Goal: Task Accomplishment & Management: Complete application form

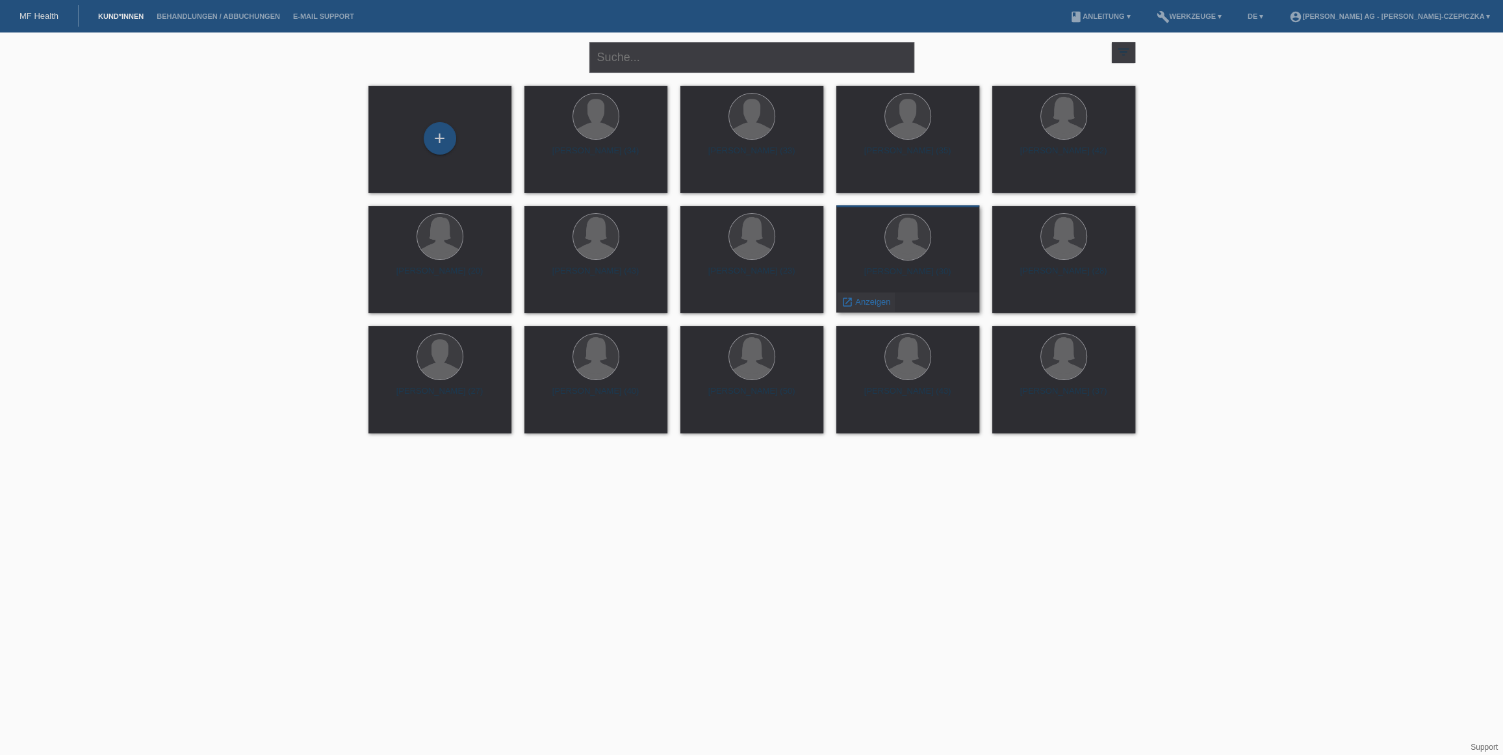
click at [866, 300] on span "Anzeigen" at bounding box center [872, 302] width 35 height 10
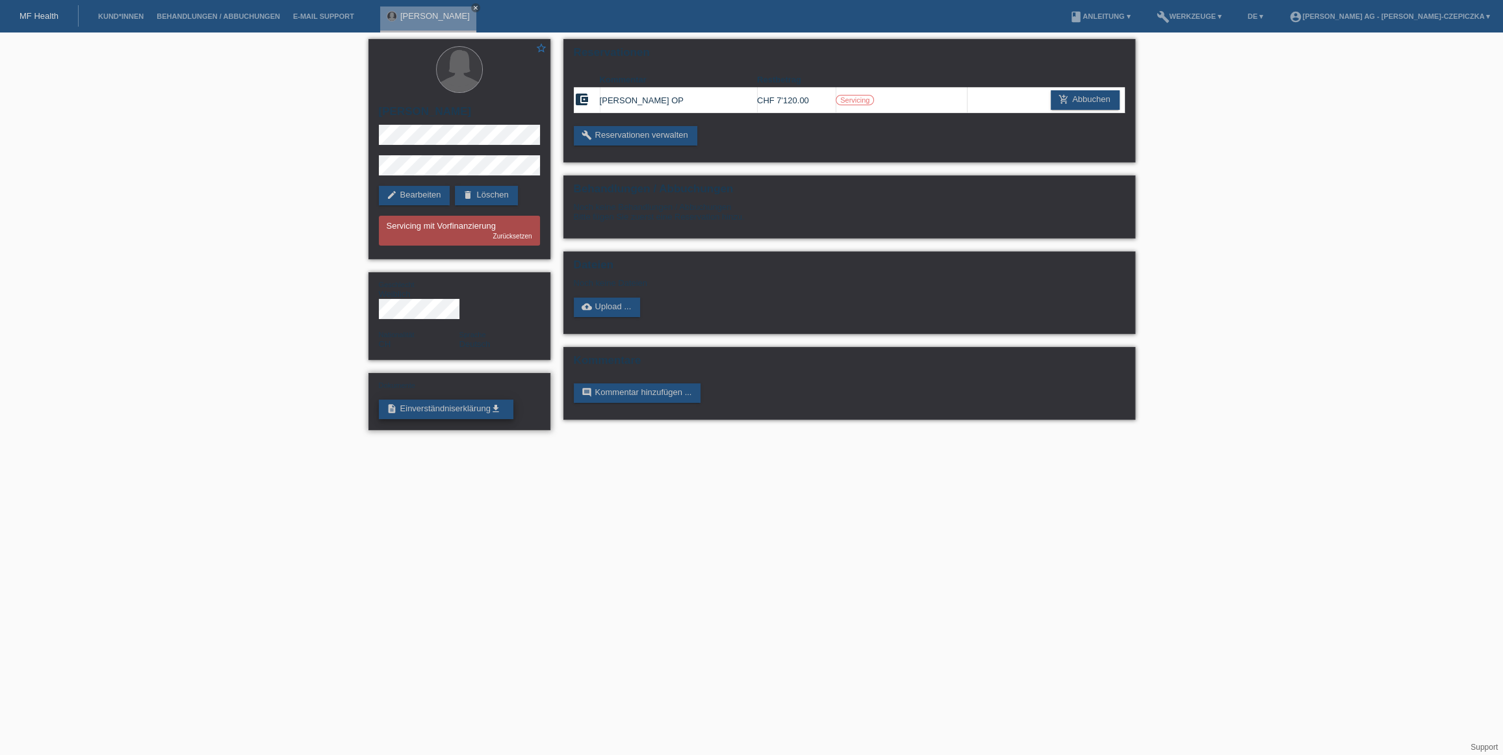
click at [476, 400] on link "description Einverständniserklärung get_app" at bounding box center [446, 409] width 134 height 19
click at [625, 308] on link "cloud_upload Upload ..." at bounding box center [607, 307] width 67 height 19
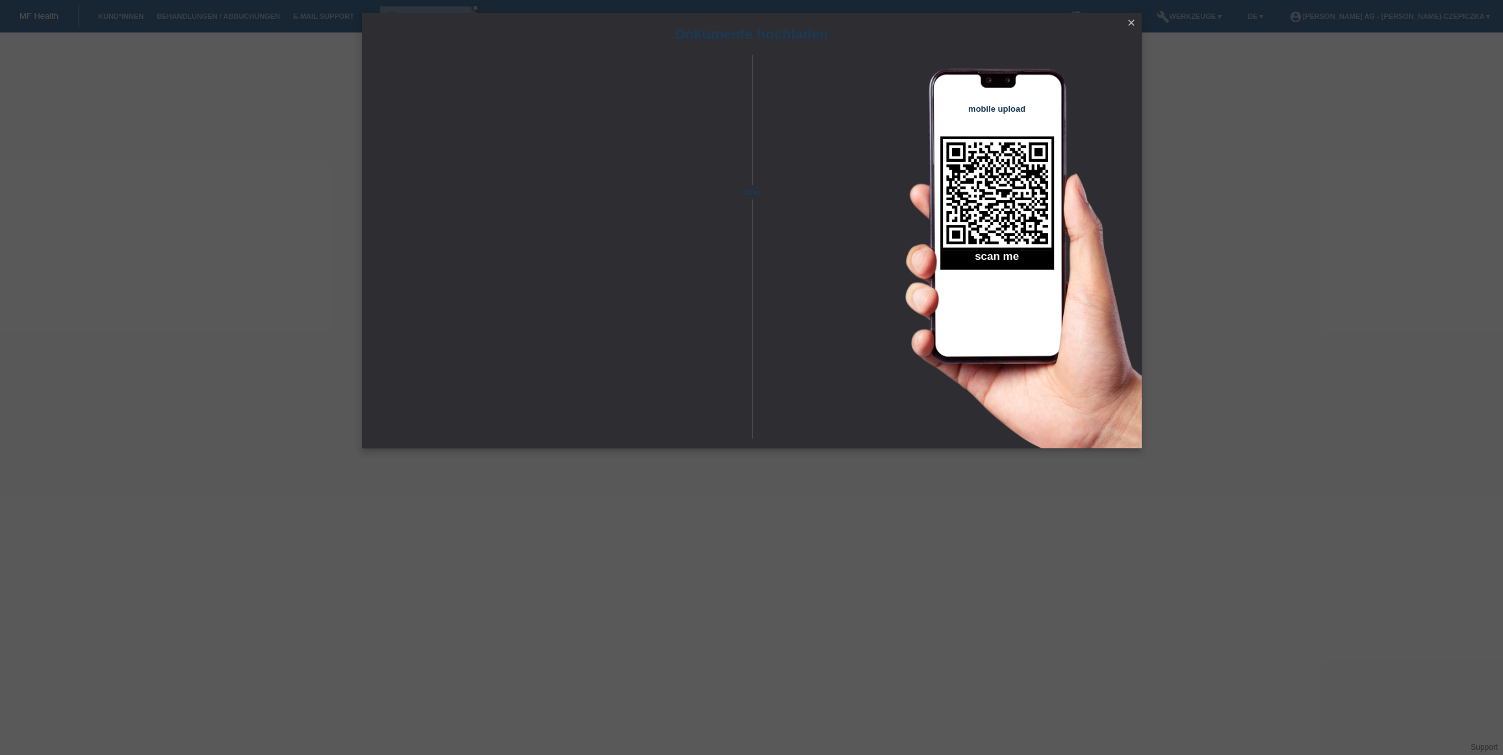
click at [1131, 22] on icon "close" at bounding box center [1131, 23] width 10 height 10
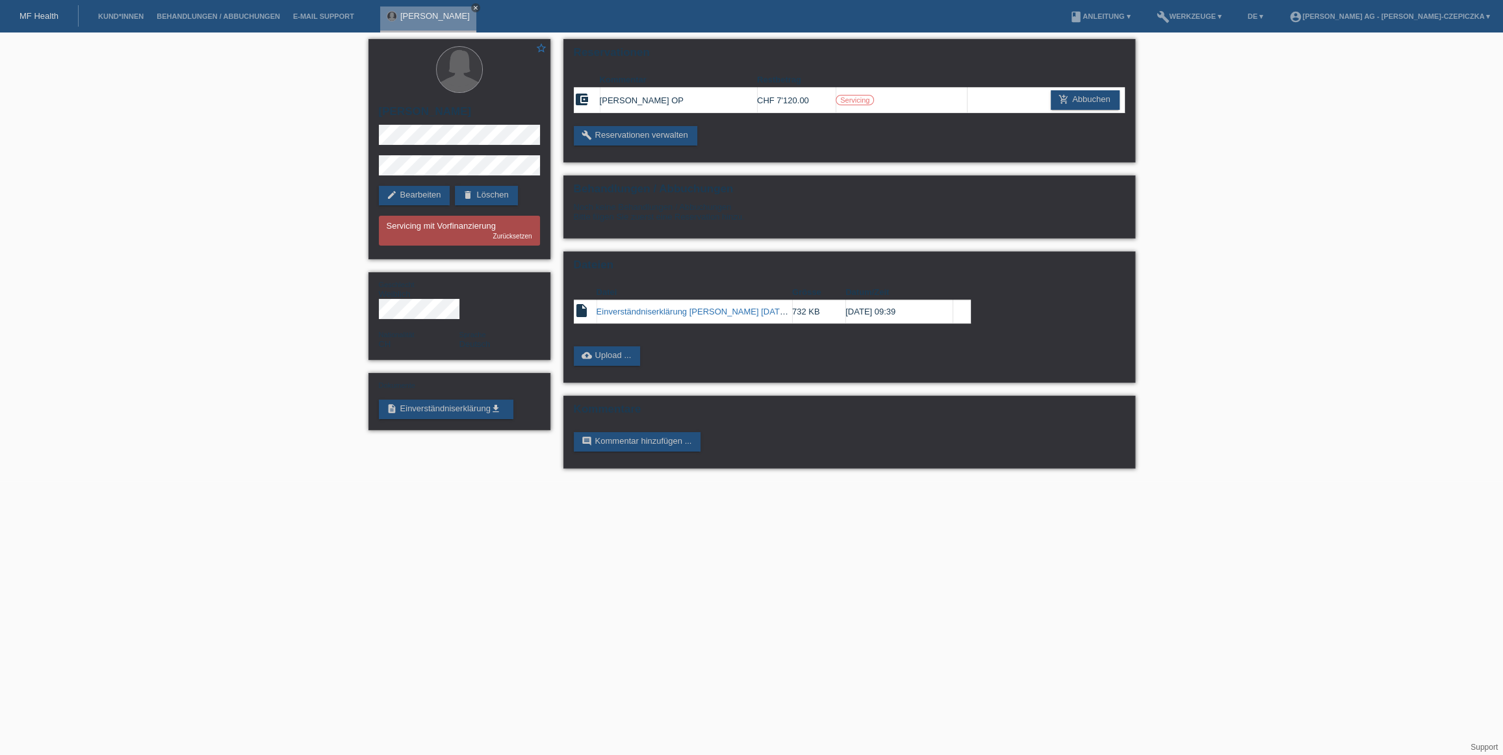
click at [472, 8] on icon "close" at bounding box center [475, 8] width 6 height 6
click at [120, 18] on link "Kund*innen" at bounding box center [121, 16] width 58 height 8
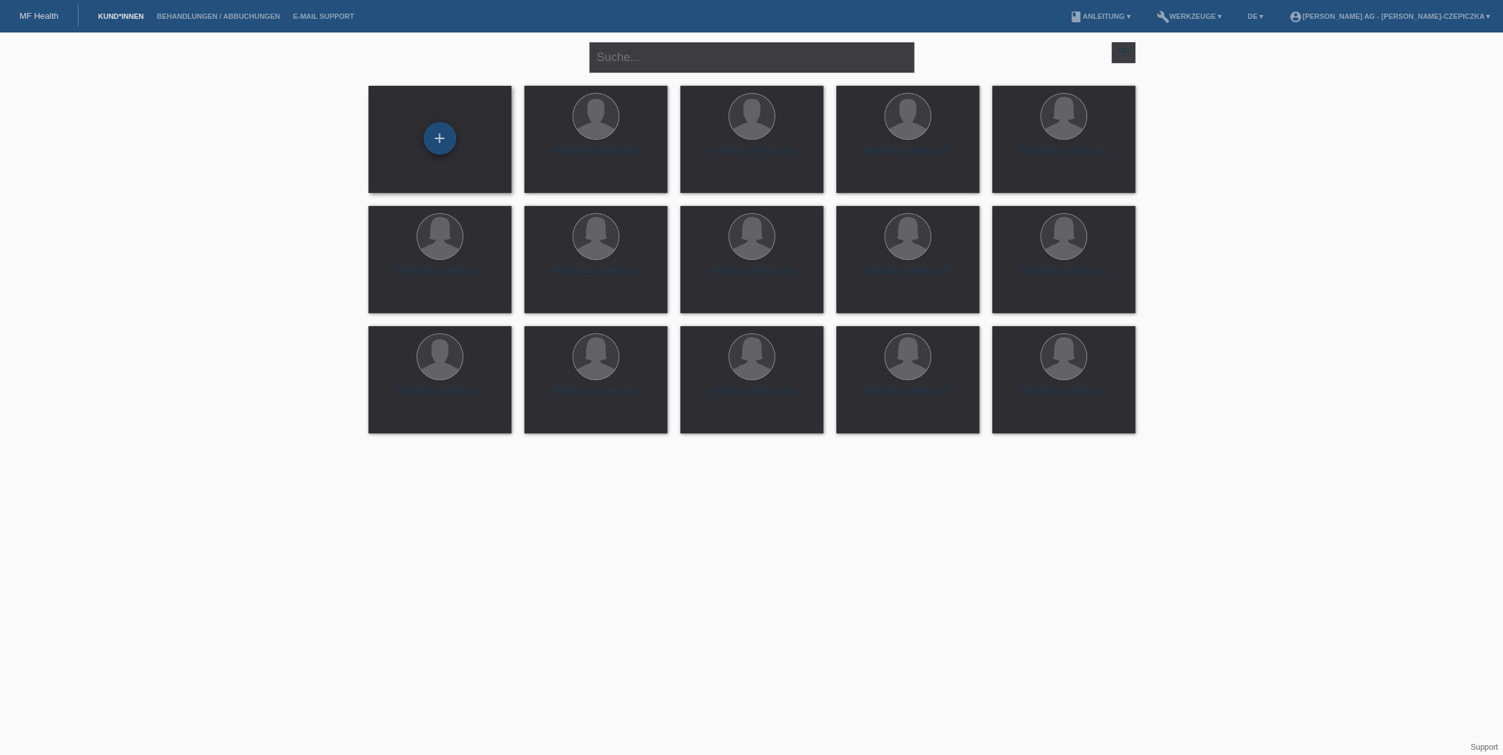
click at [446, 134] on div "+" at bounding box center [440, 138] width 32 height 32
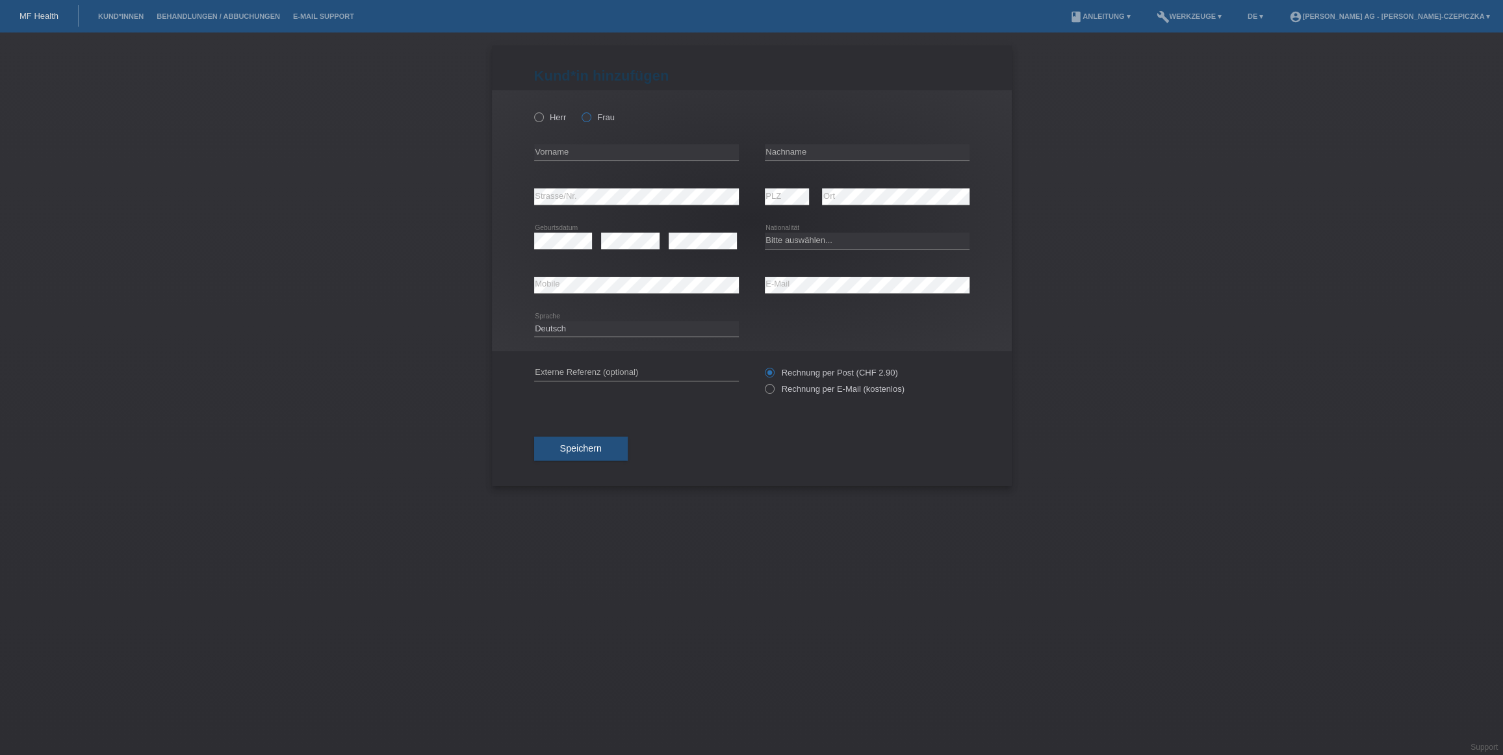
click at [580, 110] on icon at bounding box center [580, 110] width 0 height 0
click at [583, 121] on input "Frau" at bounding box center [586, 116] width 8 height 8
radio input "true"
click at [591, 149] on input "text" at bounding box center [636, 152] width 205 height 16
type input "Mariam"
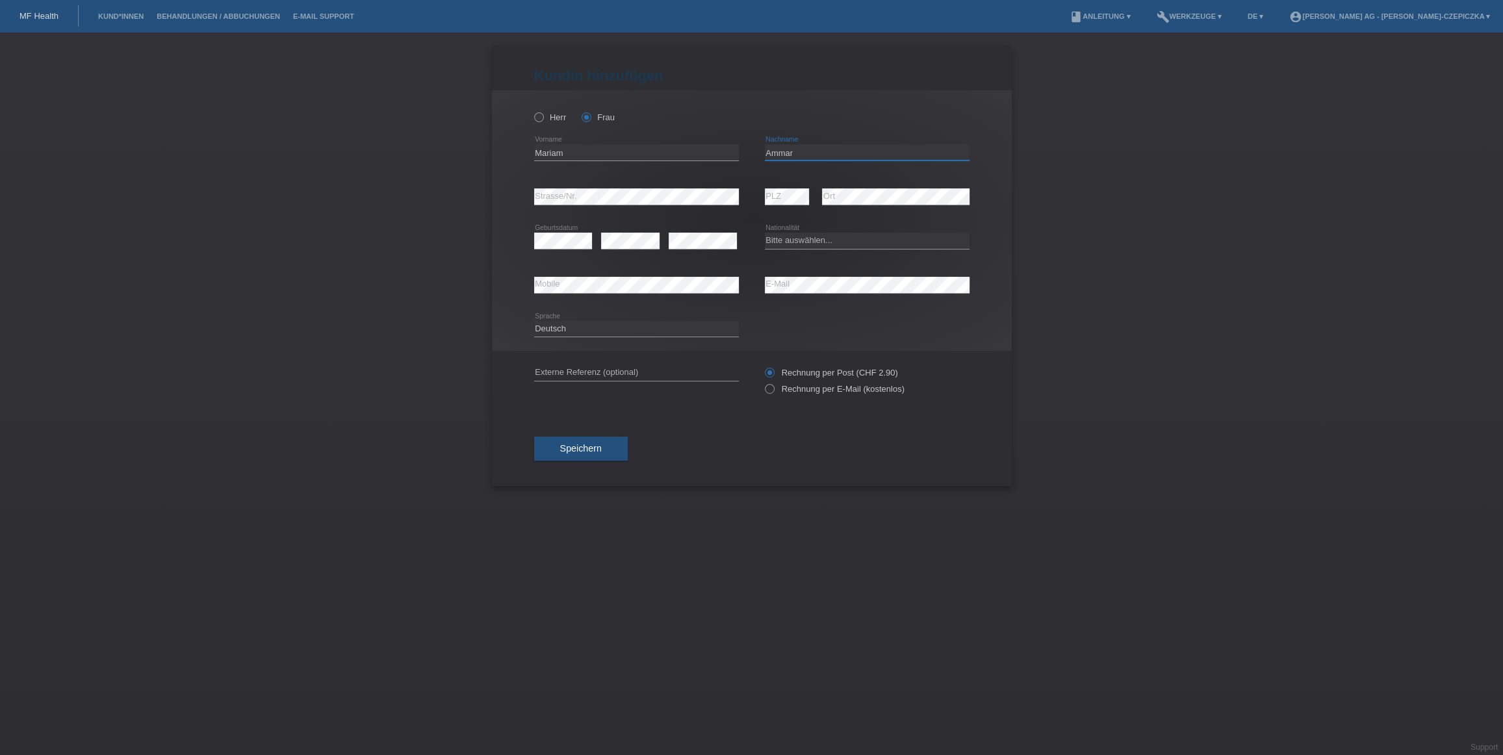
type input "Ammar"
click at [826, 247] on select "Bitte auswählen... Schweiz Deutschland Liechtenstein Österreich ------------ Af…" at bounding box center [867, 241] width 205 height 16
select select "DE"
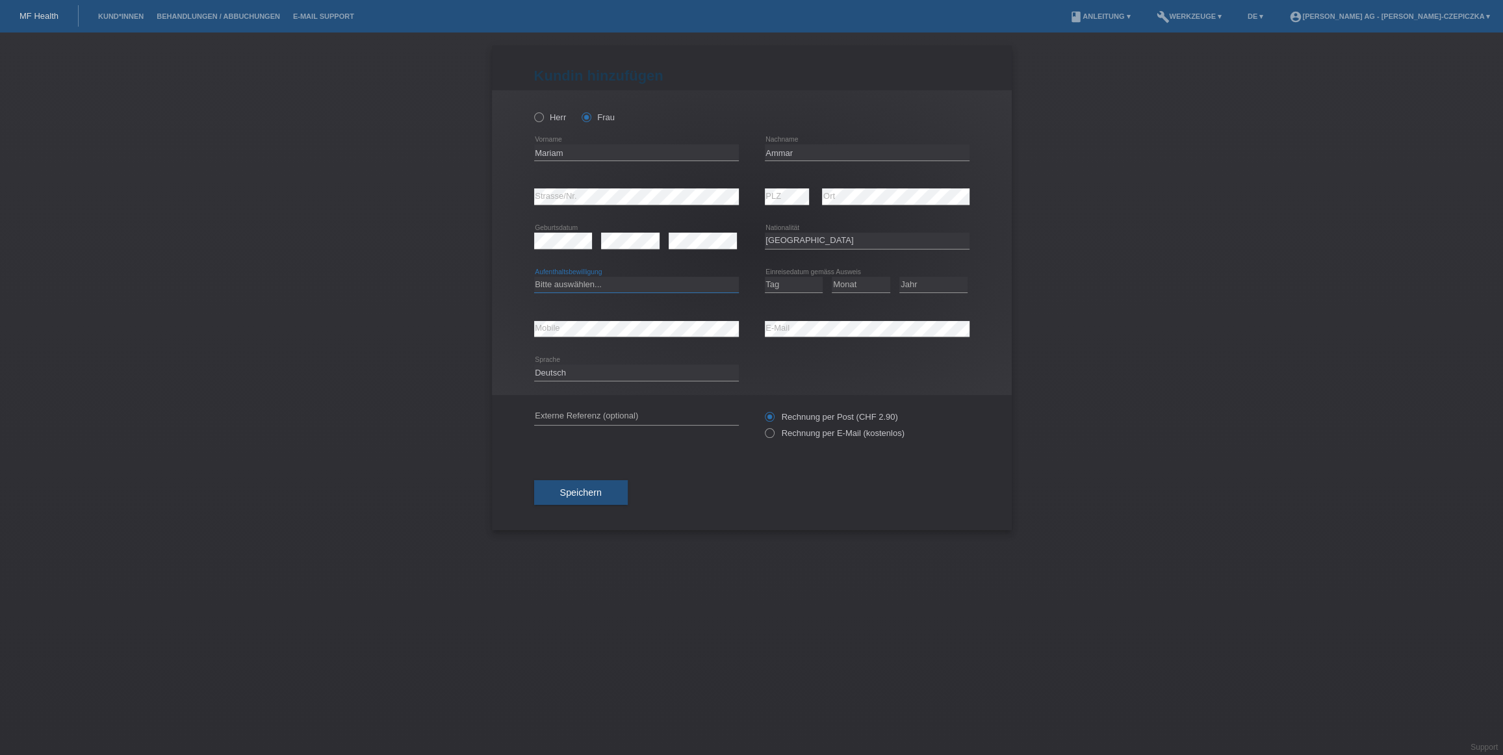
click at [618, 291] on select "Bitte auswählen... C B B - Flüchtlingsstatus Andere" at bounding box center [636, 285] width 205 height 16
select select "B"
click at [808, 287] on select "Tag 01 02 03 04 05 06 07 08 09 10 11" at bounding box center [794, 285] width 58 height 16
select select "17"
click at [864, 289] on select "Monat 01 02 03 04 05 06 07 08 09 10 11" at bounding box center [861, 285] width 58 height 16
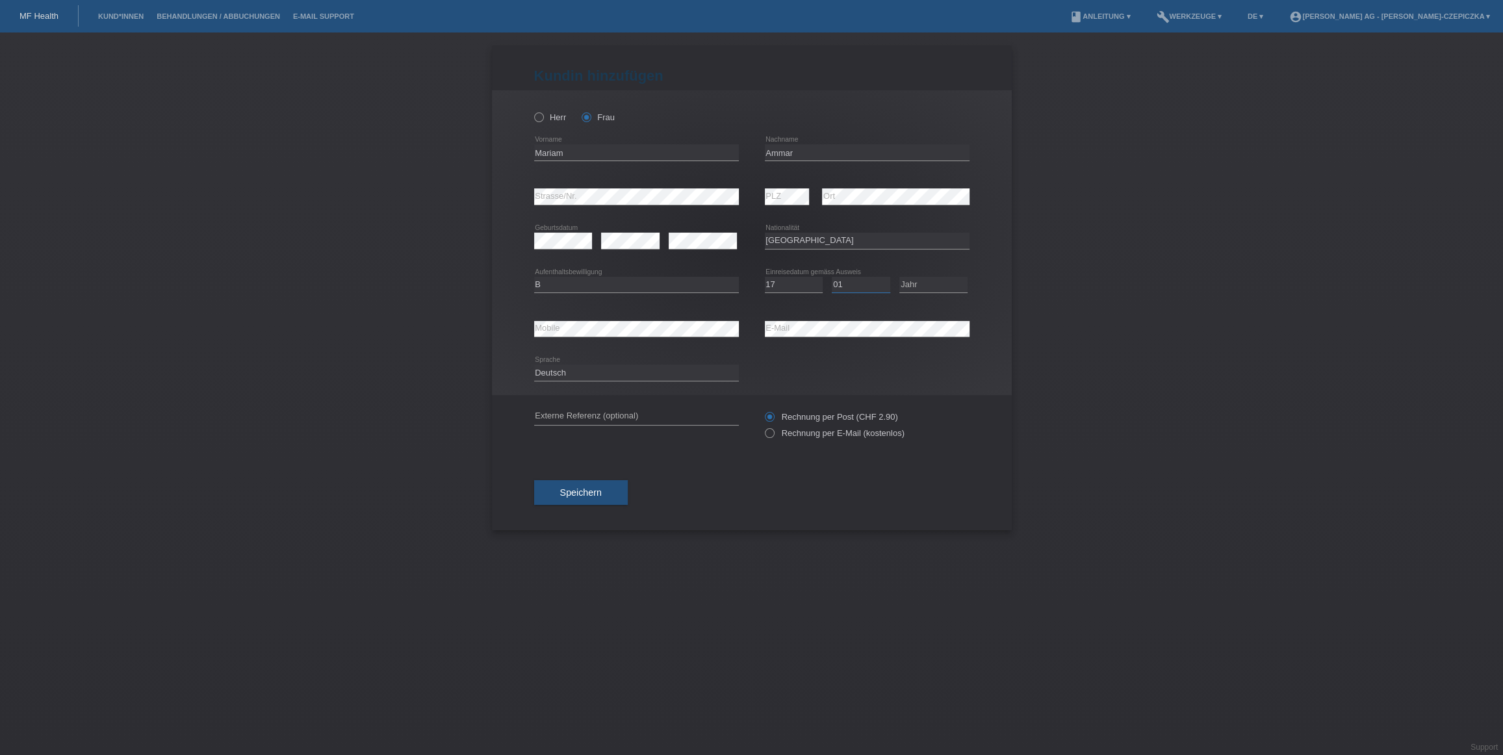
click at [853, 281] on select "Monat 01 02 03 04 05 06 07 08 09 10 11" at bounding box center [861, 285] width 58 height 16
select select "02"
click at [926, 287] on select "Jahr 2025 2024 2023 2022 2021 2020 2019 2018 2017 2016 2015 2014 2013 2012 2011…" at bounding box center [933, 285] width 68 height 16
select select "2021"
click at [762, 426] on icon at bounding box center [762, 426] width 0 height 0
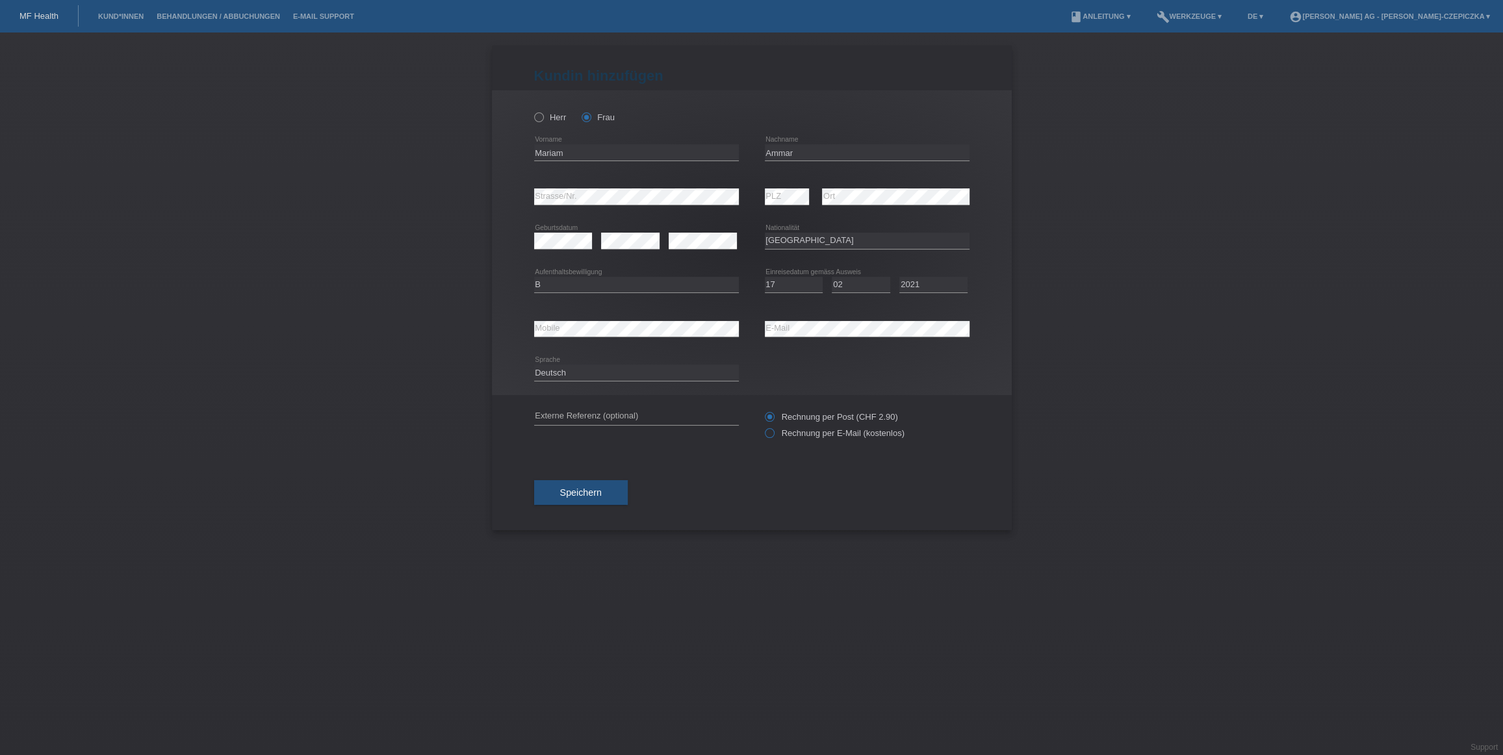
click at [767, 433] on input "Rechnung per E-Mail (kostenlos)" at bounding box center [769, 436] width 8 height 16
radio input "true"
click at [604, 492] on button "Speichern" at bounding box center [581, 492] width 94 height 25
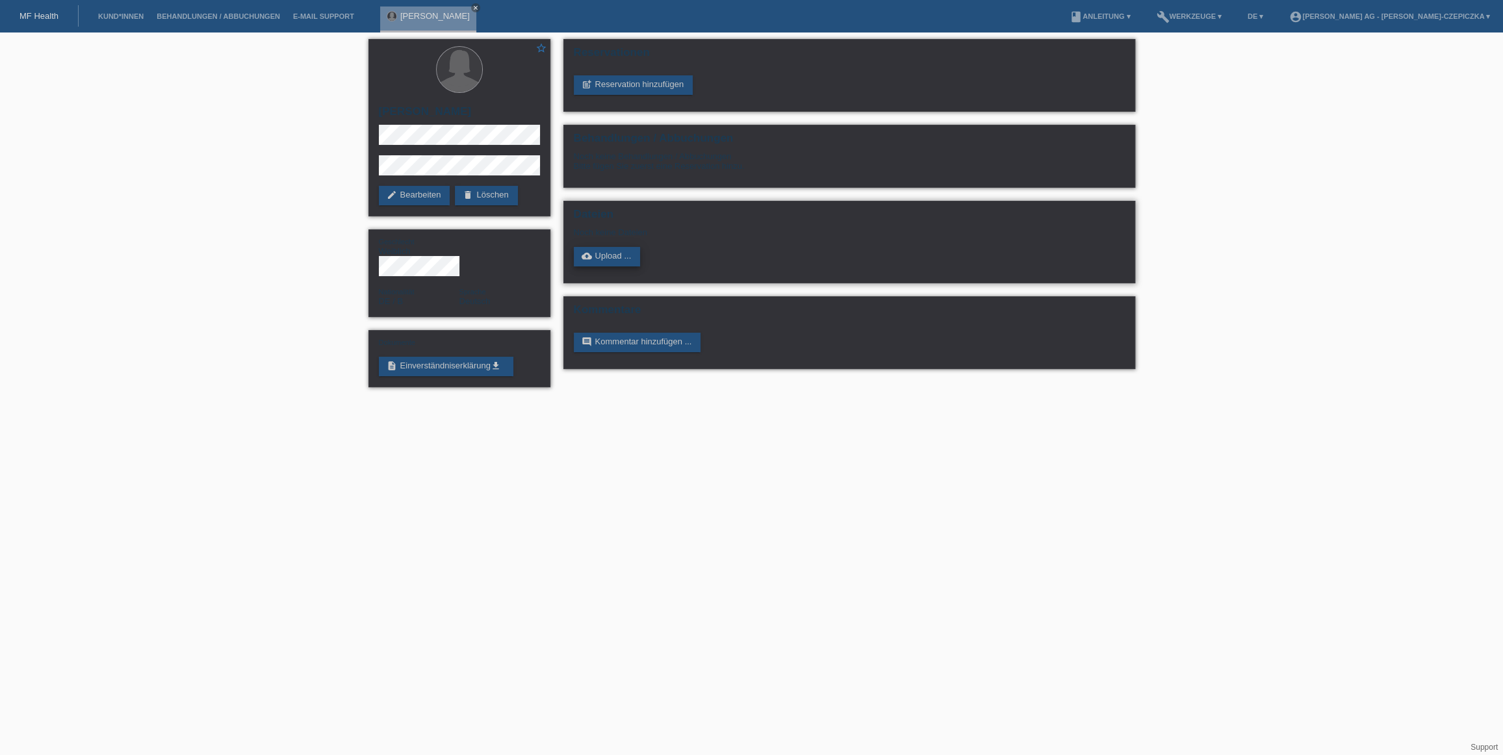
click at [606, 259] on link "cloud_upload Upload ..." at bounding box center [607, 256] width 67 height 19
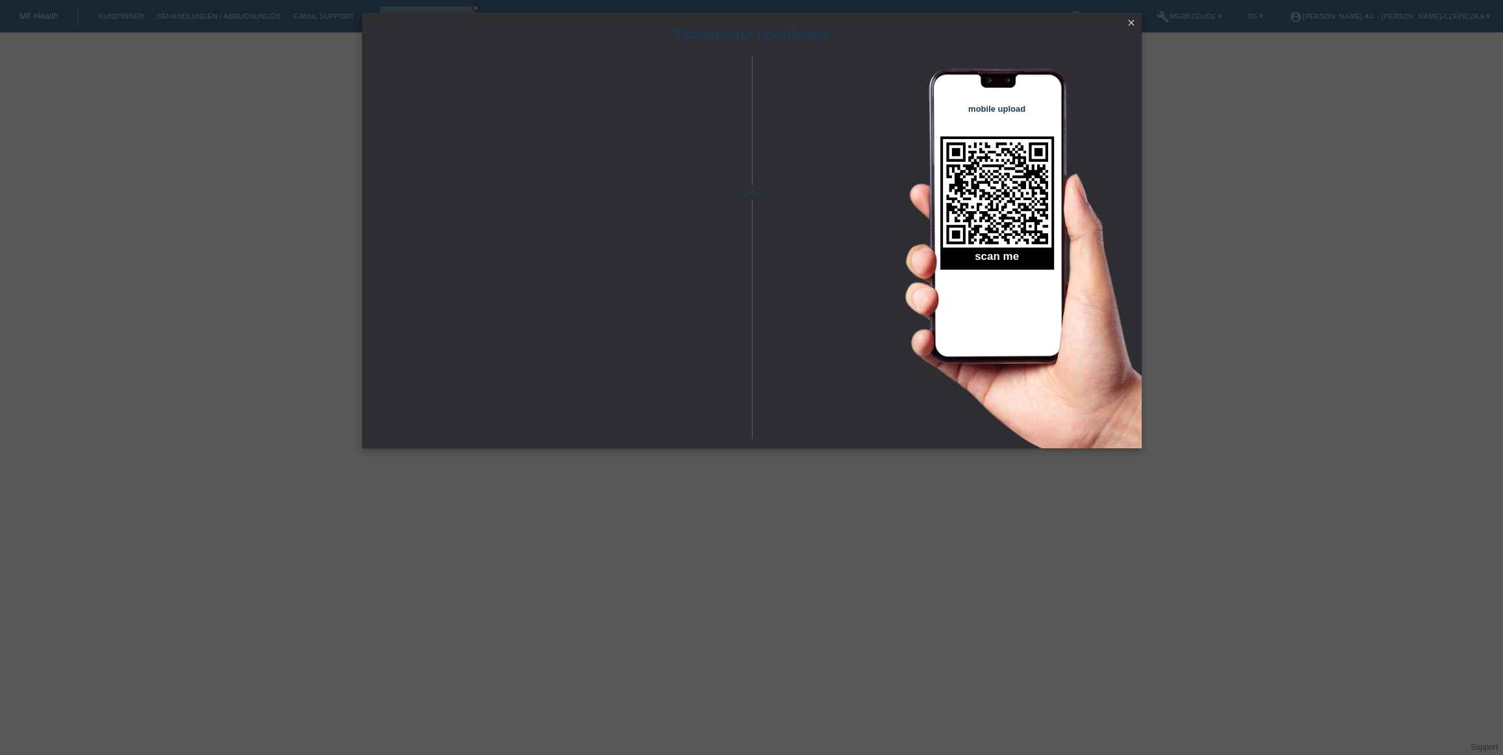
click at [1129, 24] on icon "close" at bounding box center [1131, 23] width 10 height 10
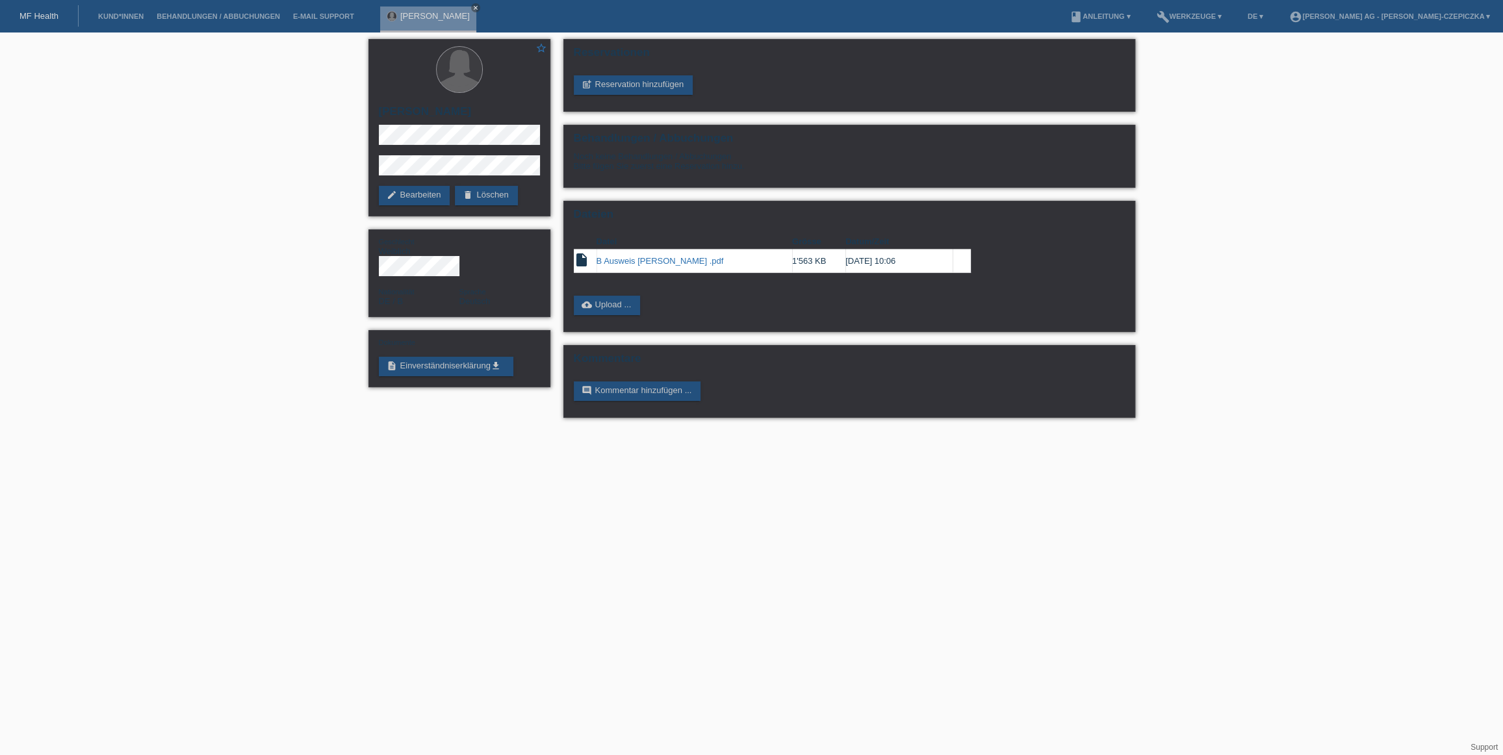
click at [647, 84] on link "post_add Reservation hinzufügen" at bounding box center [634, 84] width 120 height 19
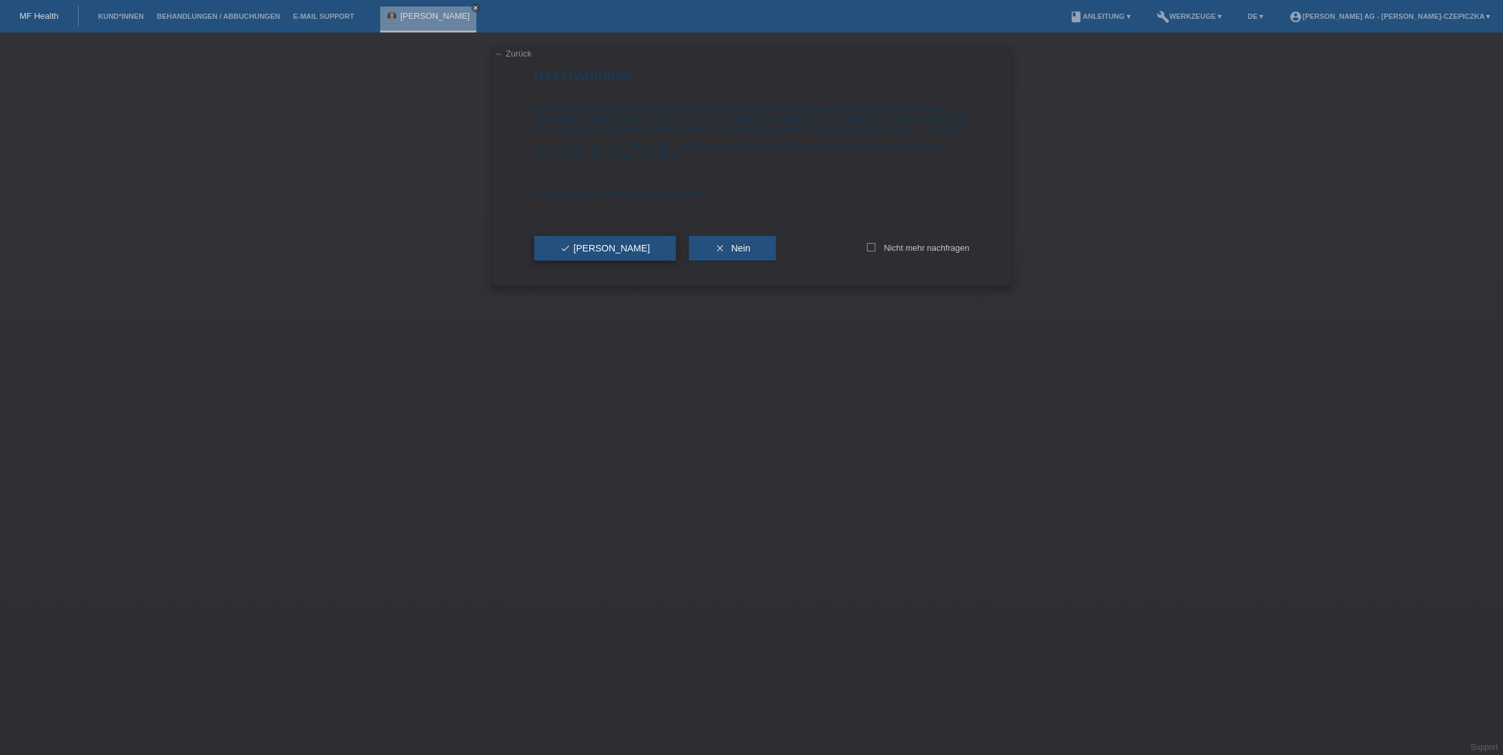
click at [576, 253] on span "check Ja" at bounding box center [605, 248] width 90 height 10
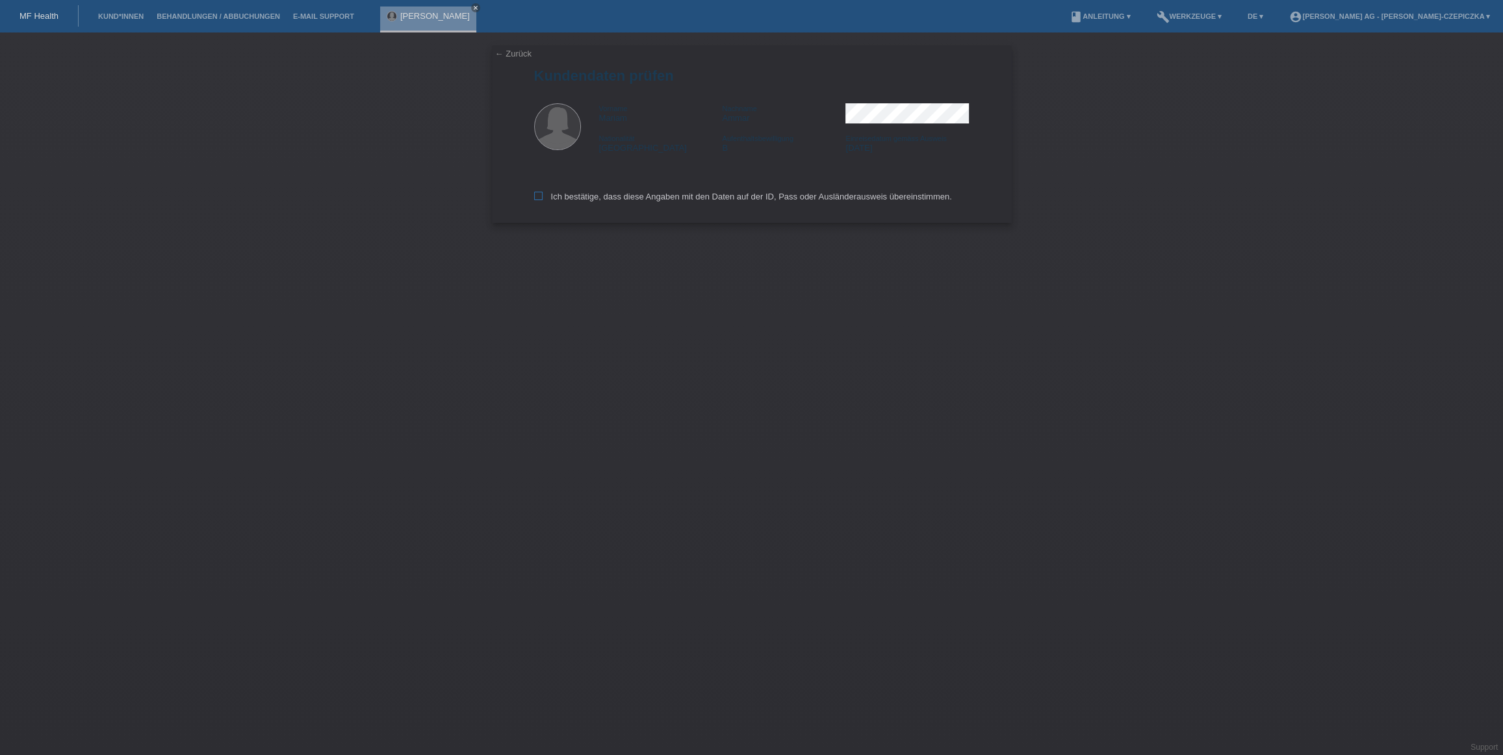
click at [541, 194] on icon at bounding box center [538, 196] width 8 height 8
click at [541, 194] on input "Ich bestätige, dass diese Angaben mit den Daten auf der ID, Pass oder Ausländer…" at bounding box center [538, 196] width 8 height 8
checkbox input "true"
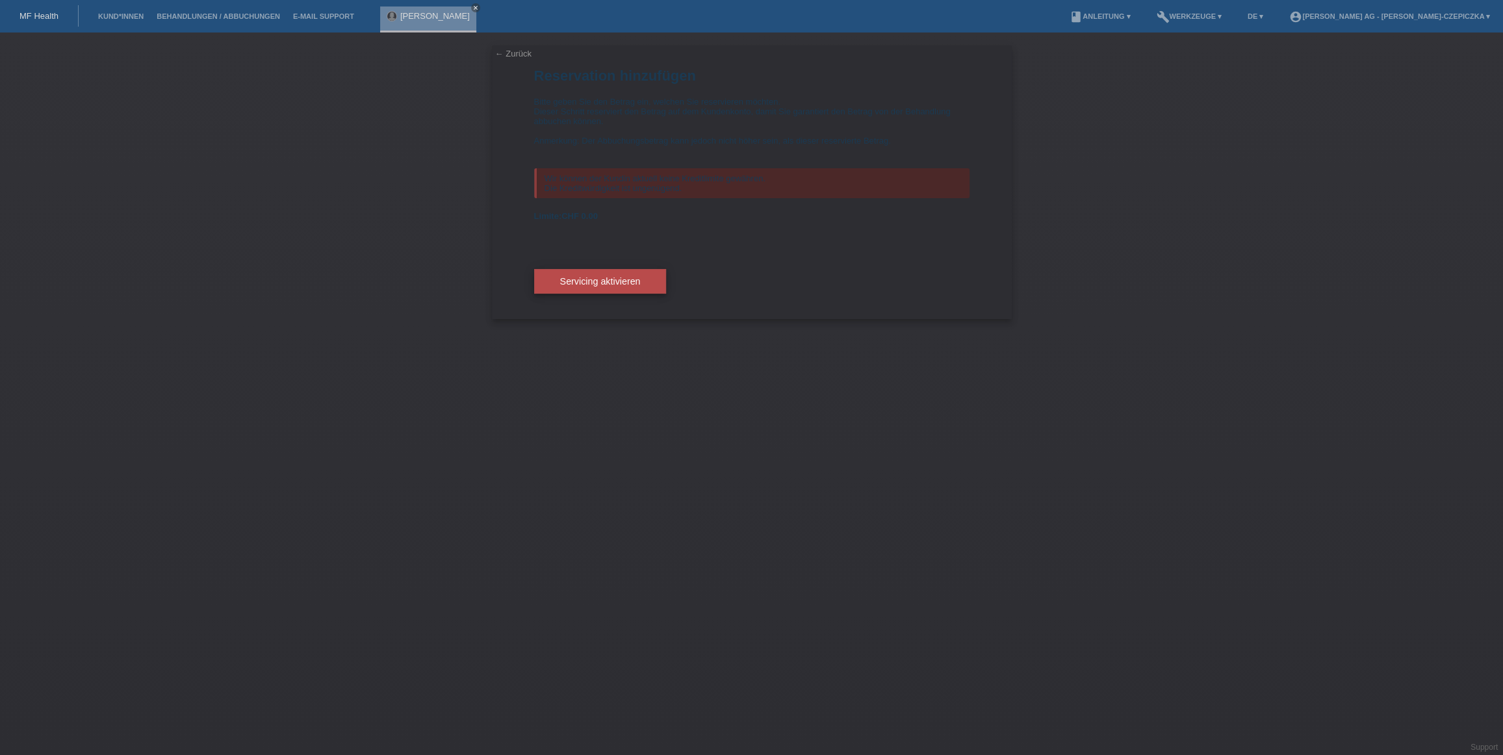
click at [643, 285] on button "Servicing aktivieren" at bounding box center [600, 281] width 133 height 25
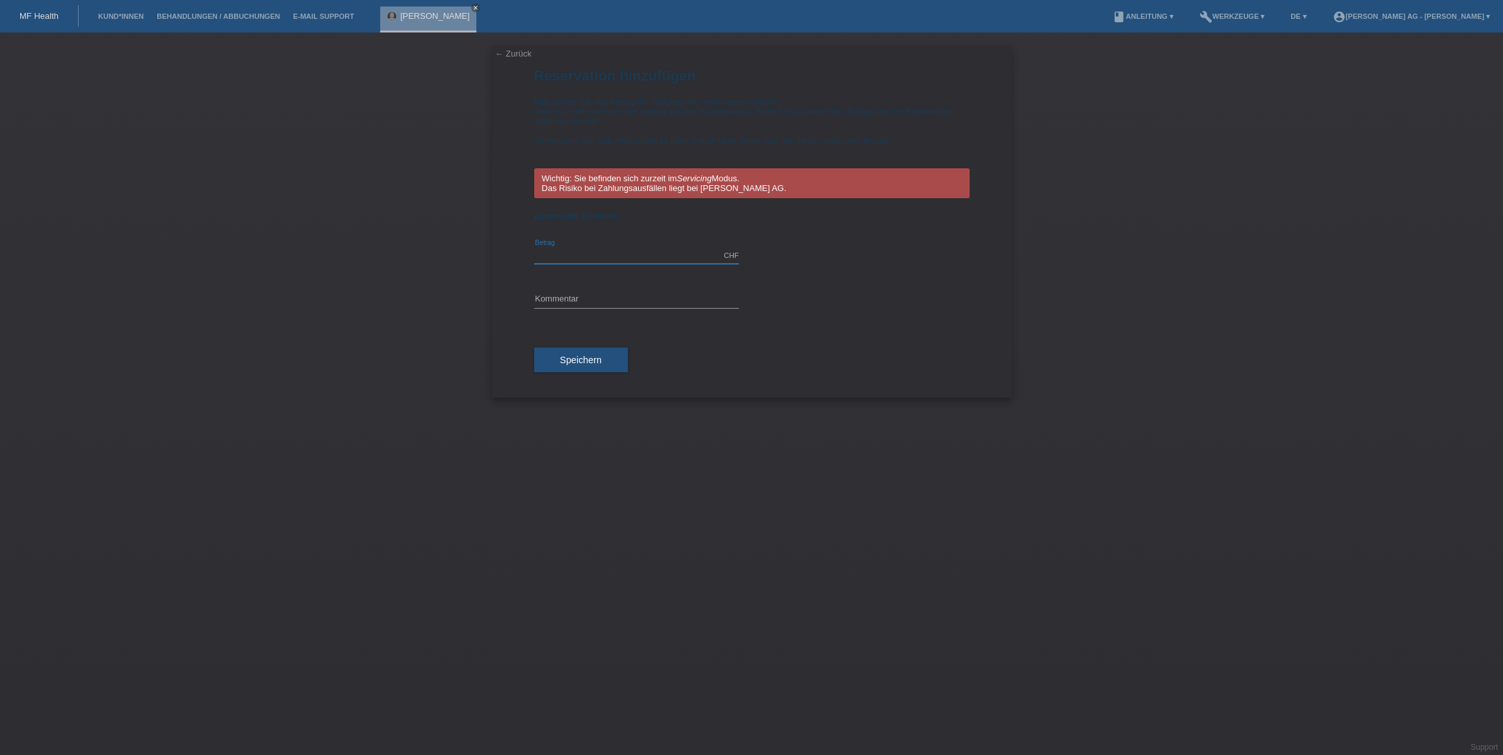
click at [600, 255] on input "text" at bounding box center [636, 256] width 205 height 16
type input "7120.00"
click at [601, 303] on input "text" at bounding box center [636, 300] width 205 height 16
type input "Brustvergrösserung"
click at [608, 360] on button "Speichern" at bounding box center [581, 360] width 94 height 25
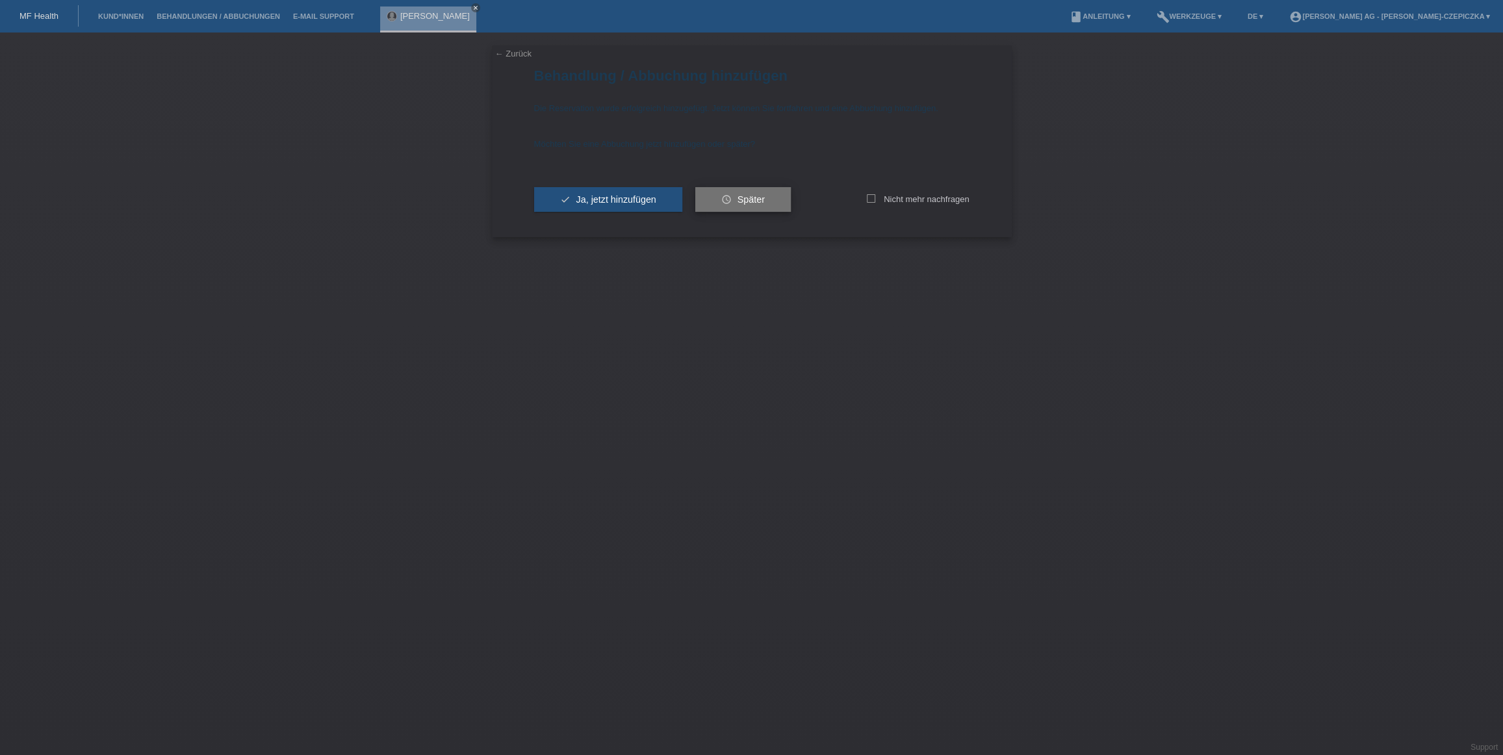
click at [767, 198] on button "schedule Später" at bounding box center [743, 199] width 96 height 25
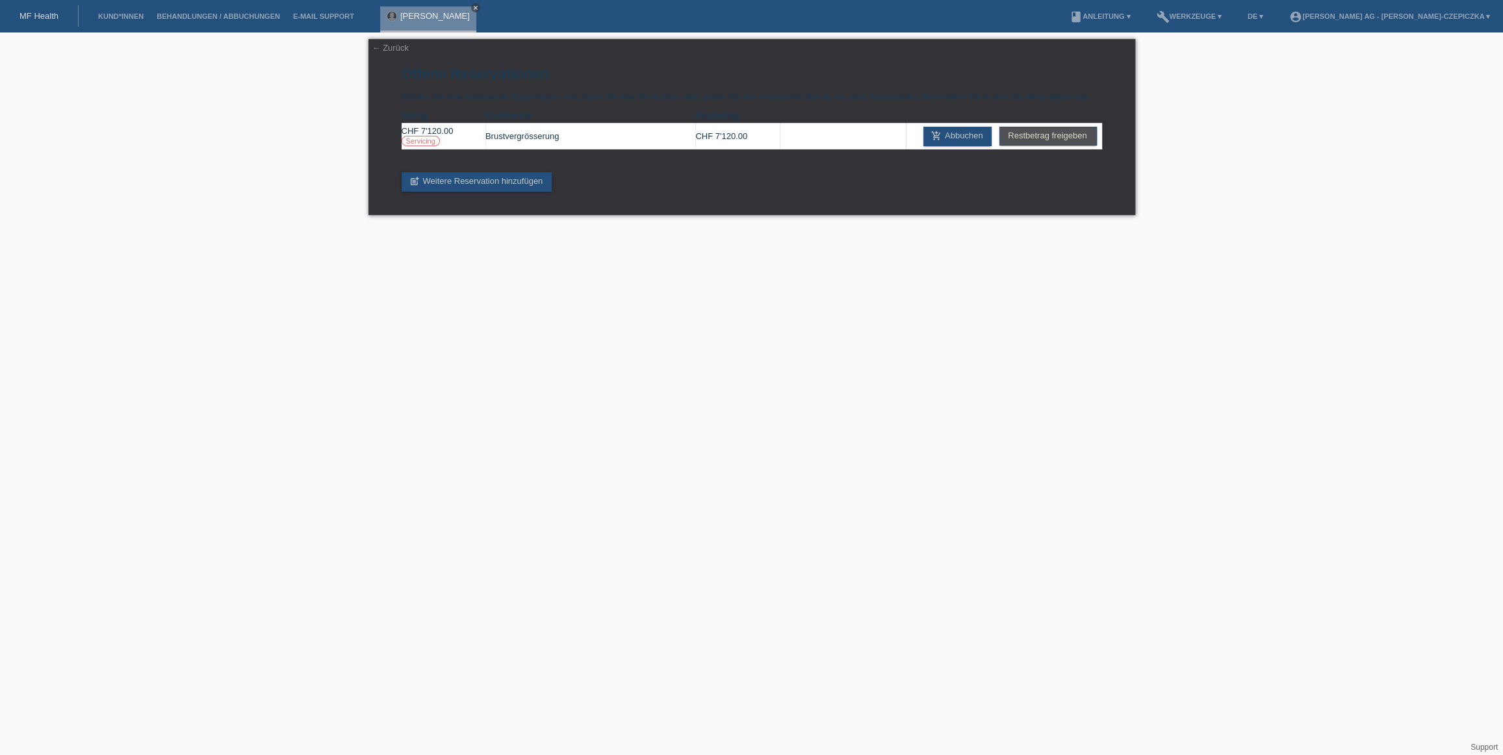
click at [472, 7] on icon "close" at bounding box center [475, 8] width 6 height 6
click at [393, 51] on link "← Zurück" at bounding box center [390, 48] width 36 height 10
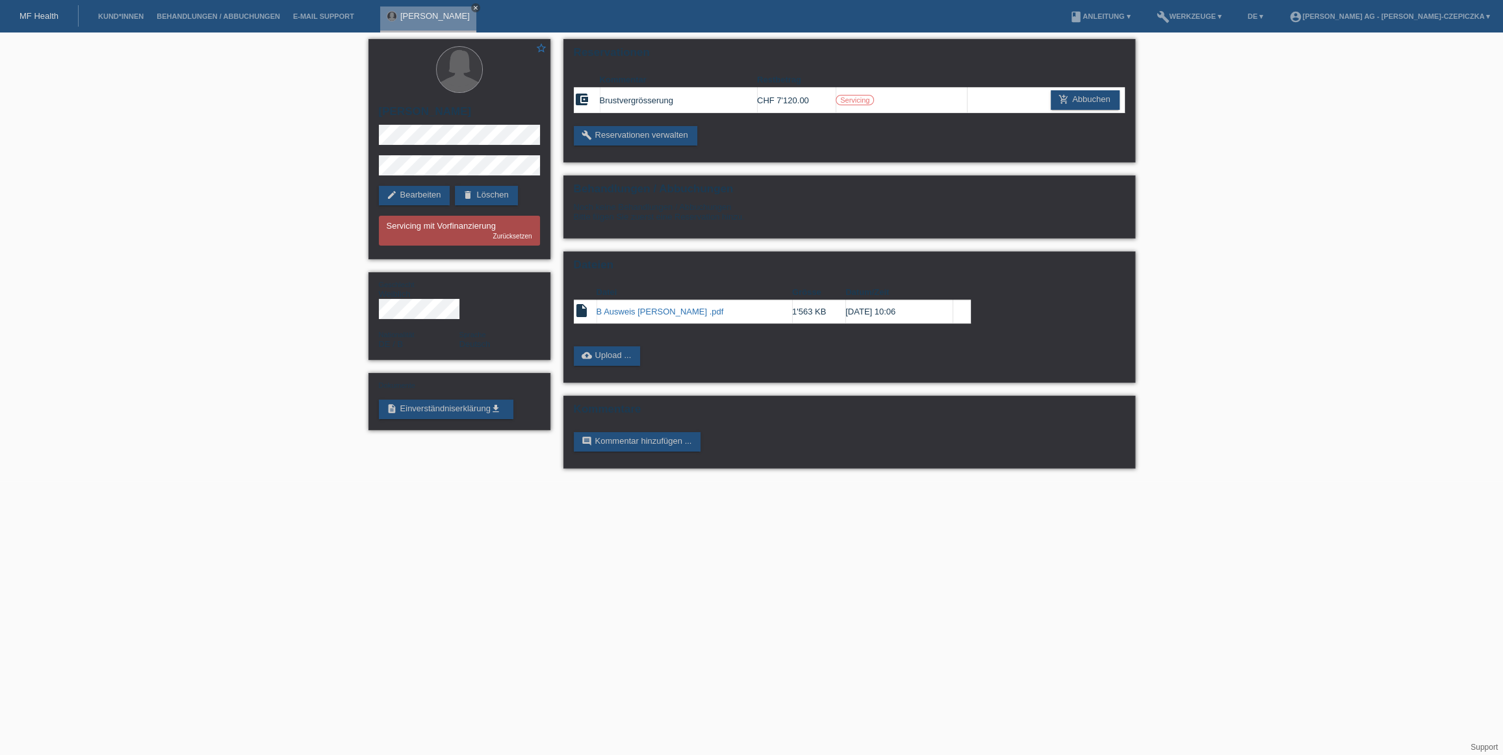
click at [472, 8] on icon "close" at bounding box center [475, 8] width 6 height 6
click at [124, 17] on link "Kund*innen" at bounding box center [121, 16] width 58 height 8
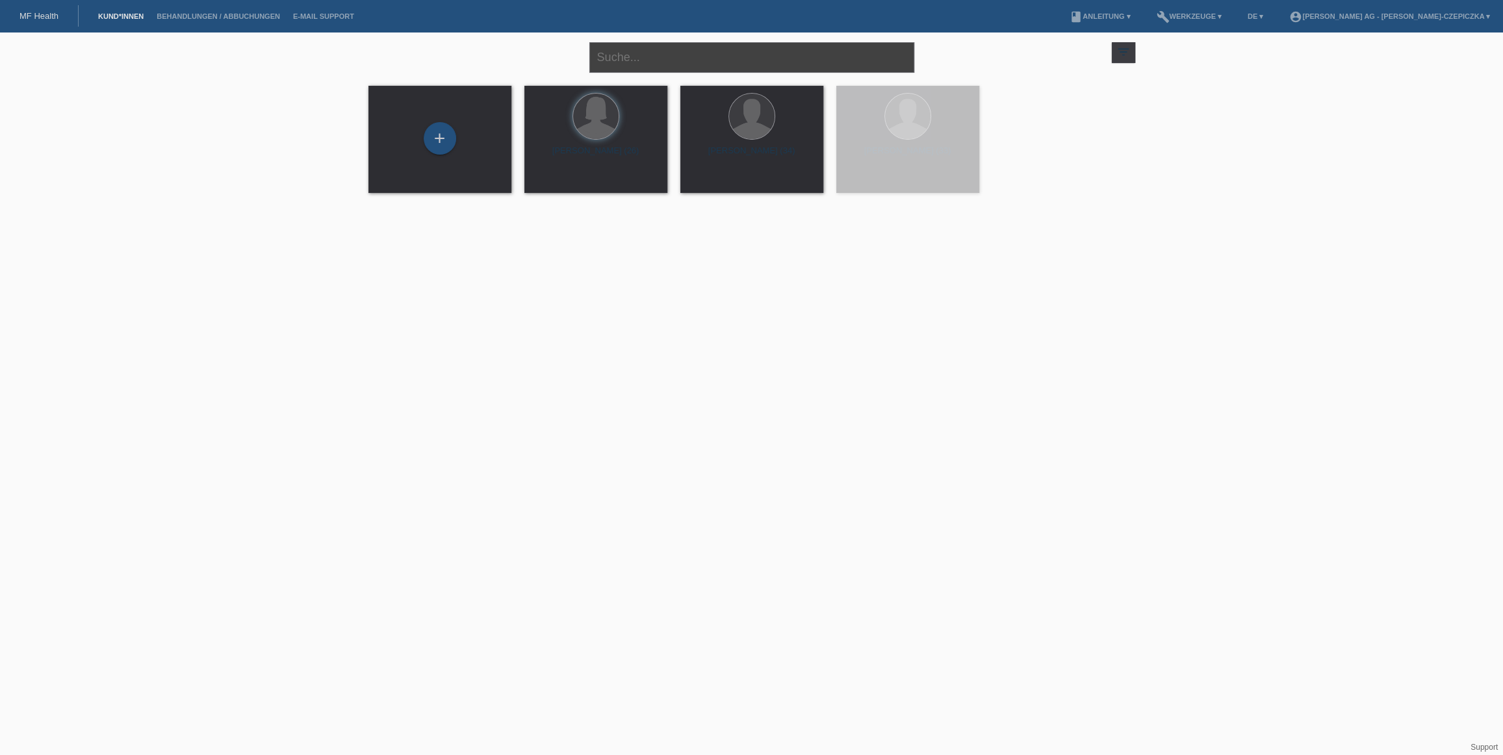
click at [756, 53] on input "text" at bounding box center [751, 57] width 325 height 31
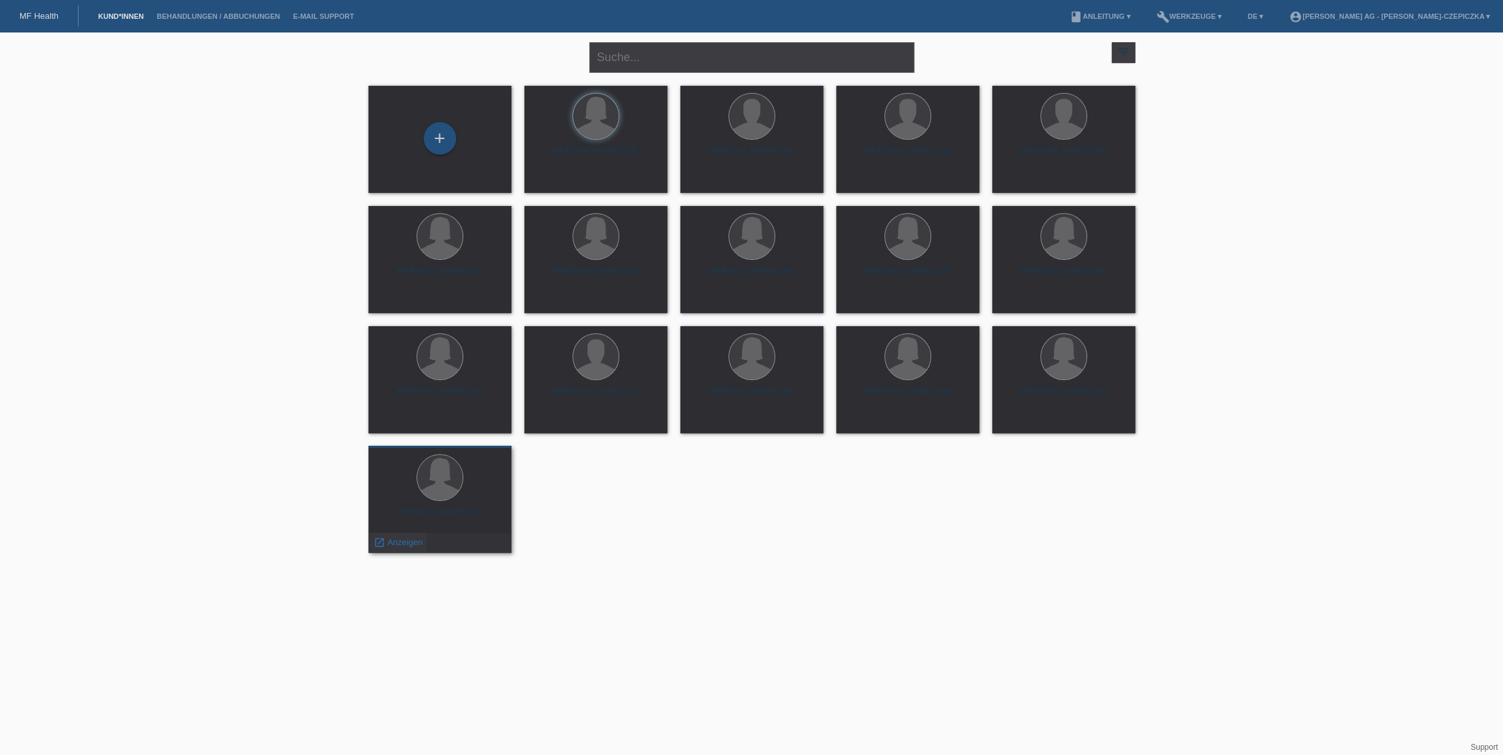
click at [396, 541] on span "Anzeigen" at bounding box center [404, 542] width 35 height 10
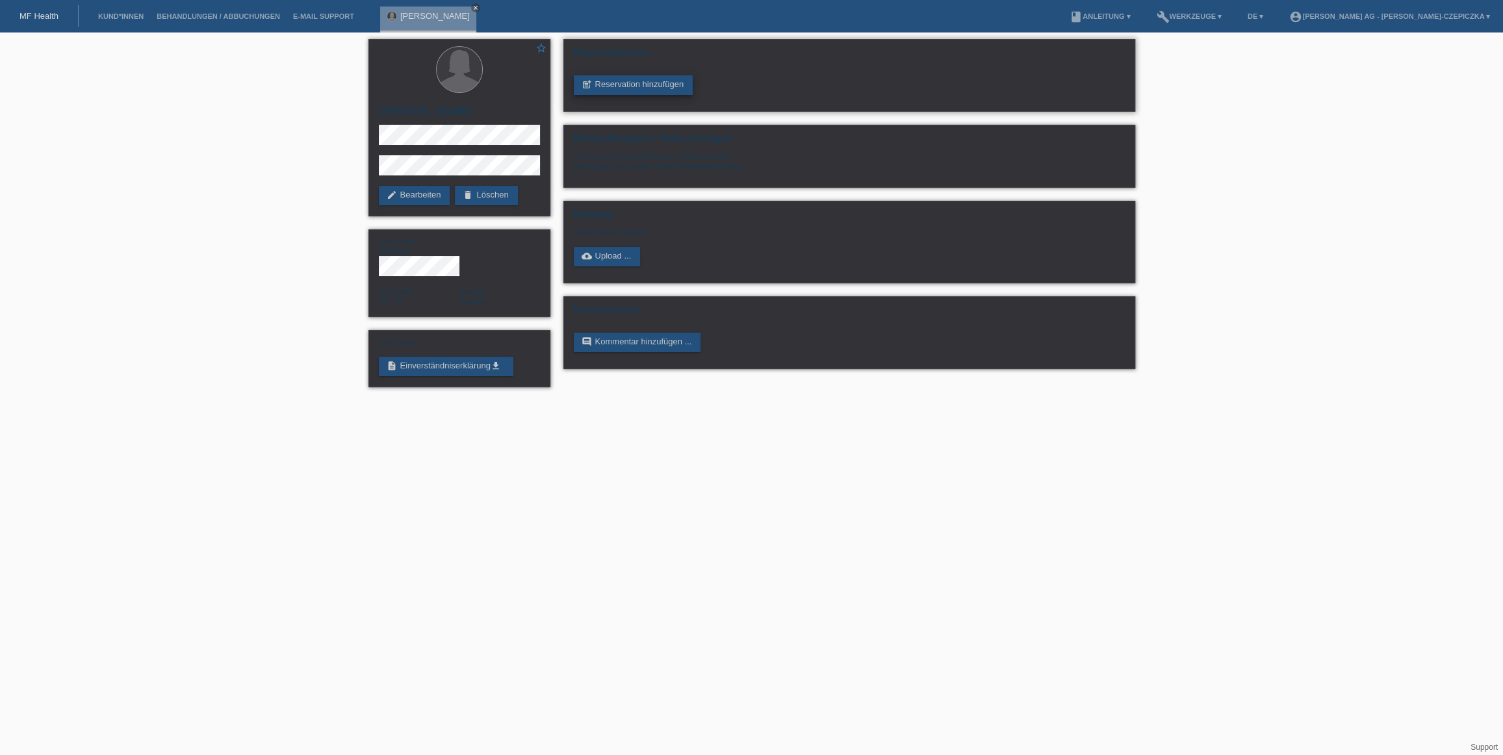
click at [632, 84] on link "post_add Reservation hinzufügen" at bounding box center [634, 84] width 120 height 19
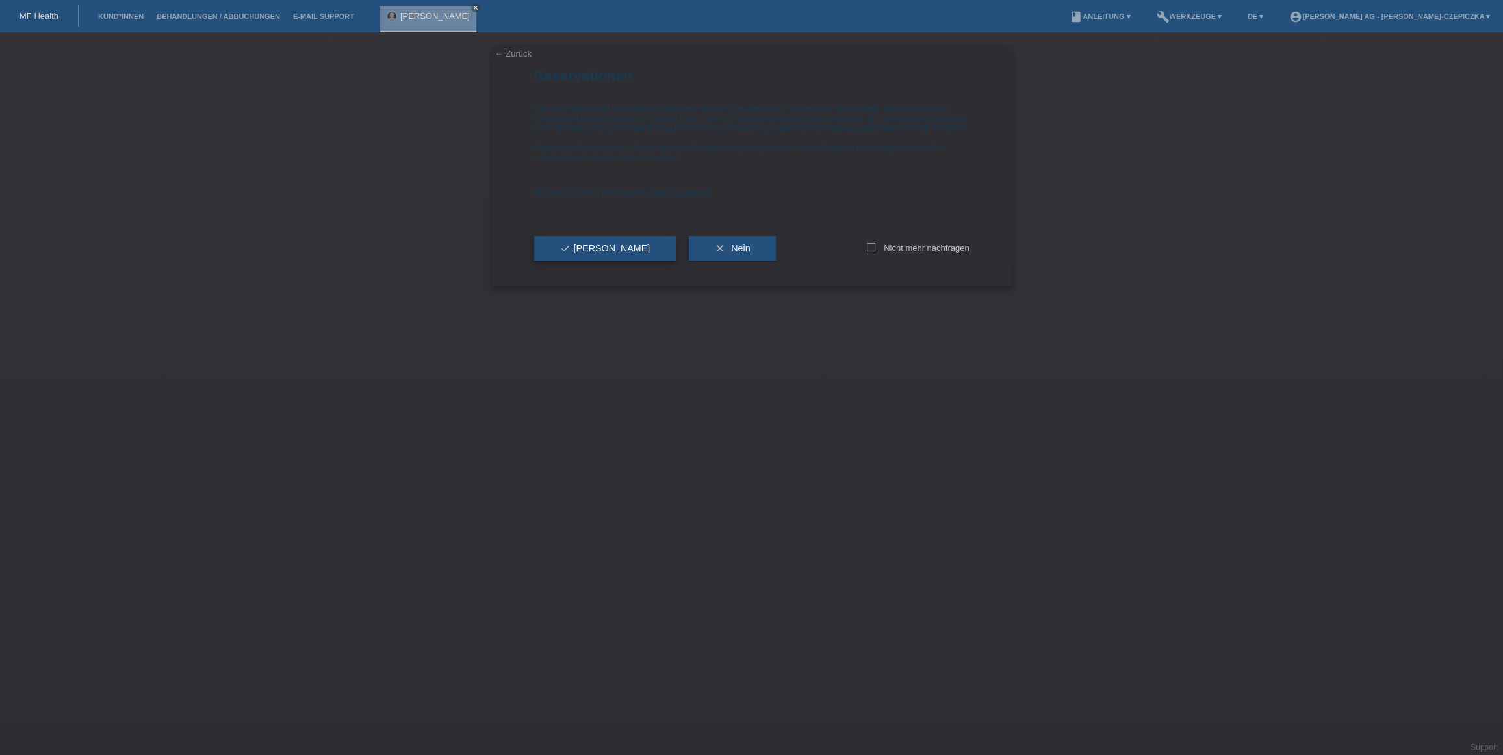
click at [581, 253] on span "check Ja" at bounding box center [605, 248] width 90 height 10
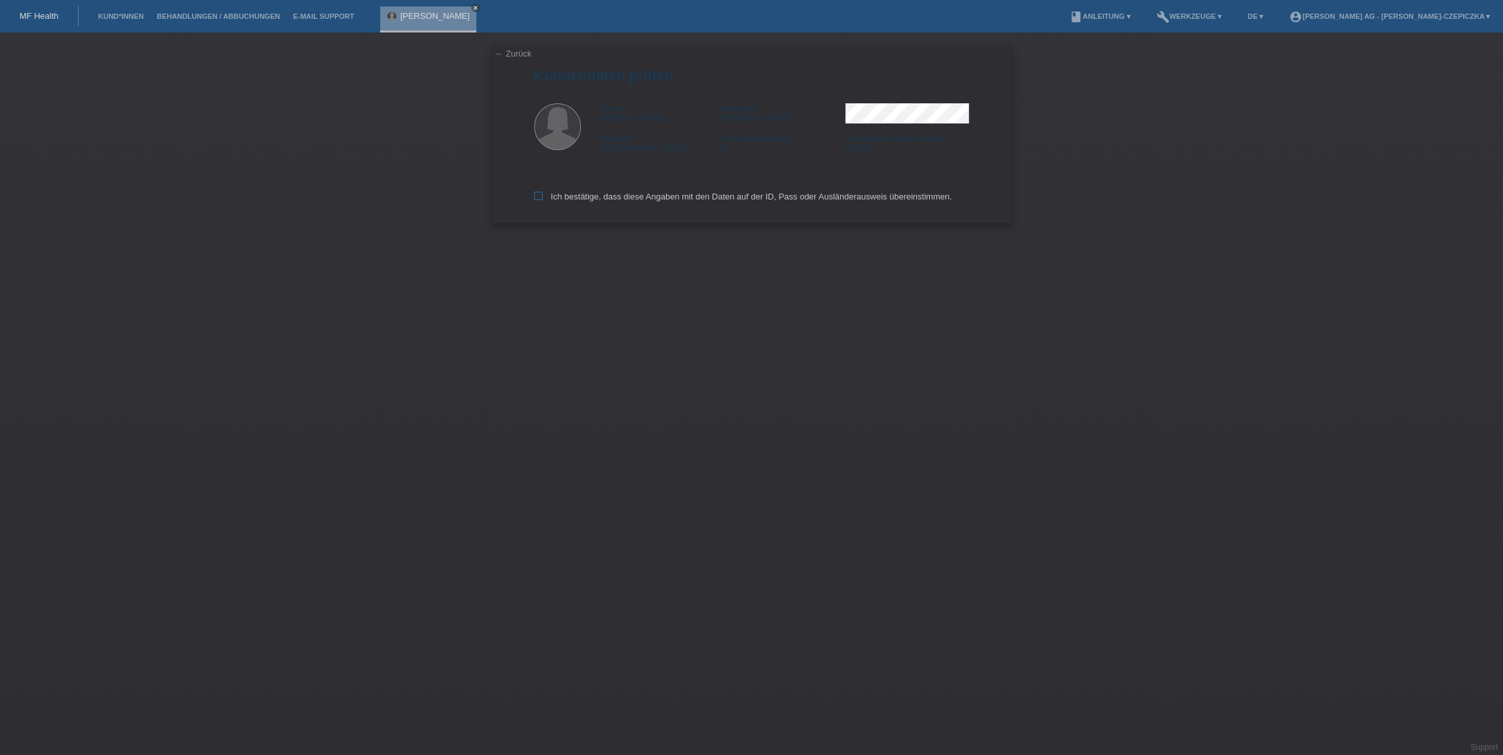
click at [539, 198] on icon at bounding box center [538, 196] width 8 height 8
click at [539, 198] on input "Ich bestätige, dass diese Angaben mit den Daten auf der ID, Pass oder Ausländer…" at bounding box center [538, 196] width 8 height 8
checkbox input "true"
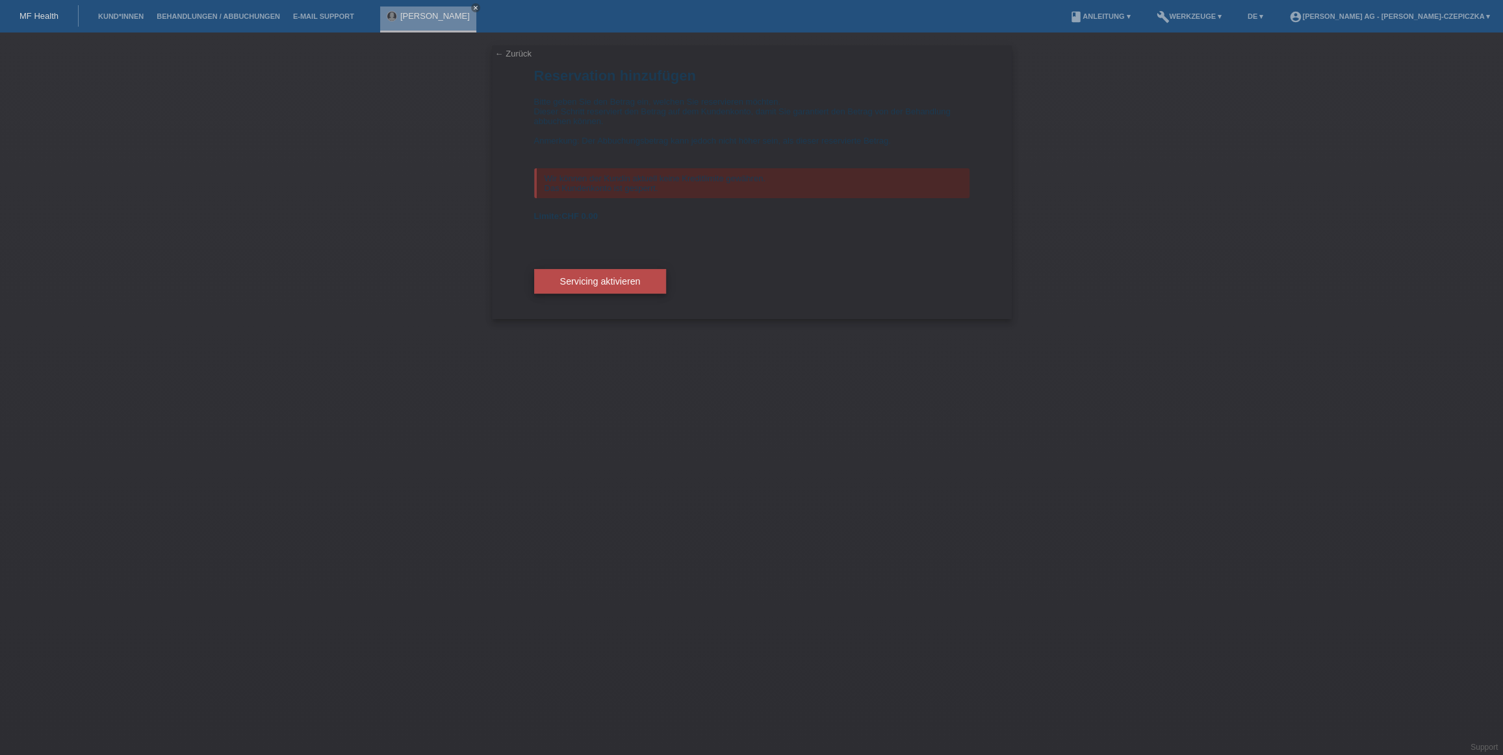
click at [635, 284] on span "Servicing aktivieren" at bounding box center [600, 281] width 81 height 10
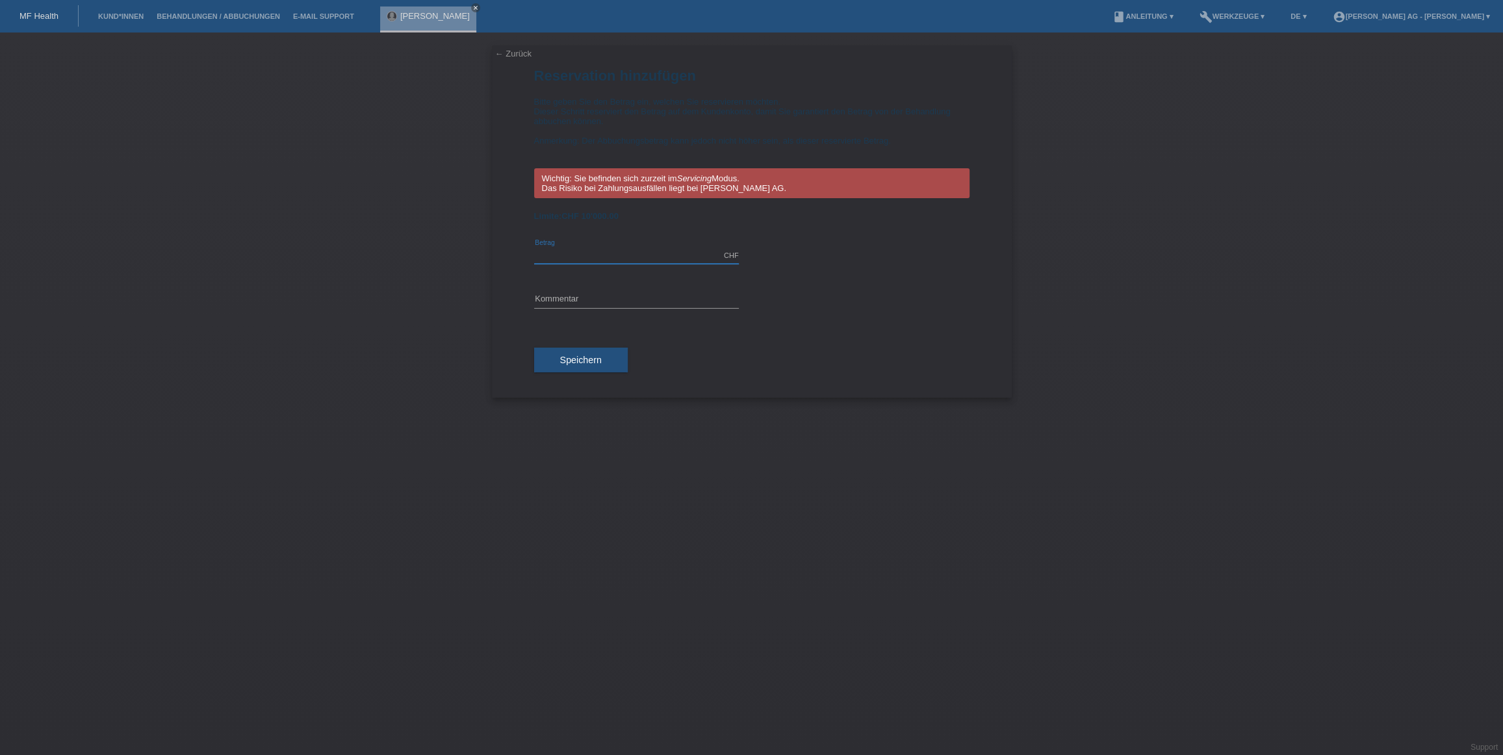
click at [580, 252] on input "text" at bounding box center [636, 256] width 205 height 16
type input "6408.00"
click at [580, 295] on input "text" at bounding box center [636, 300] width 205 height 16
paste input "kv-10997-83440765107467"
type input "kv-10997-83440765107467"
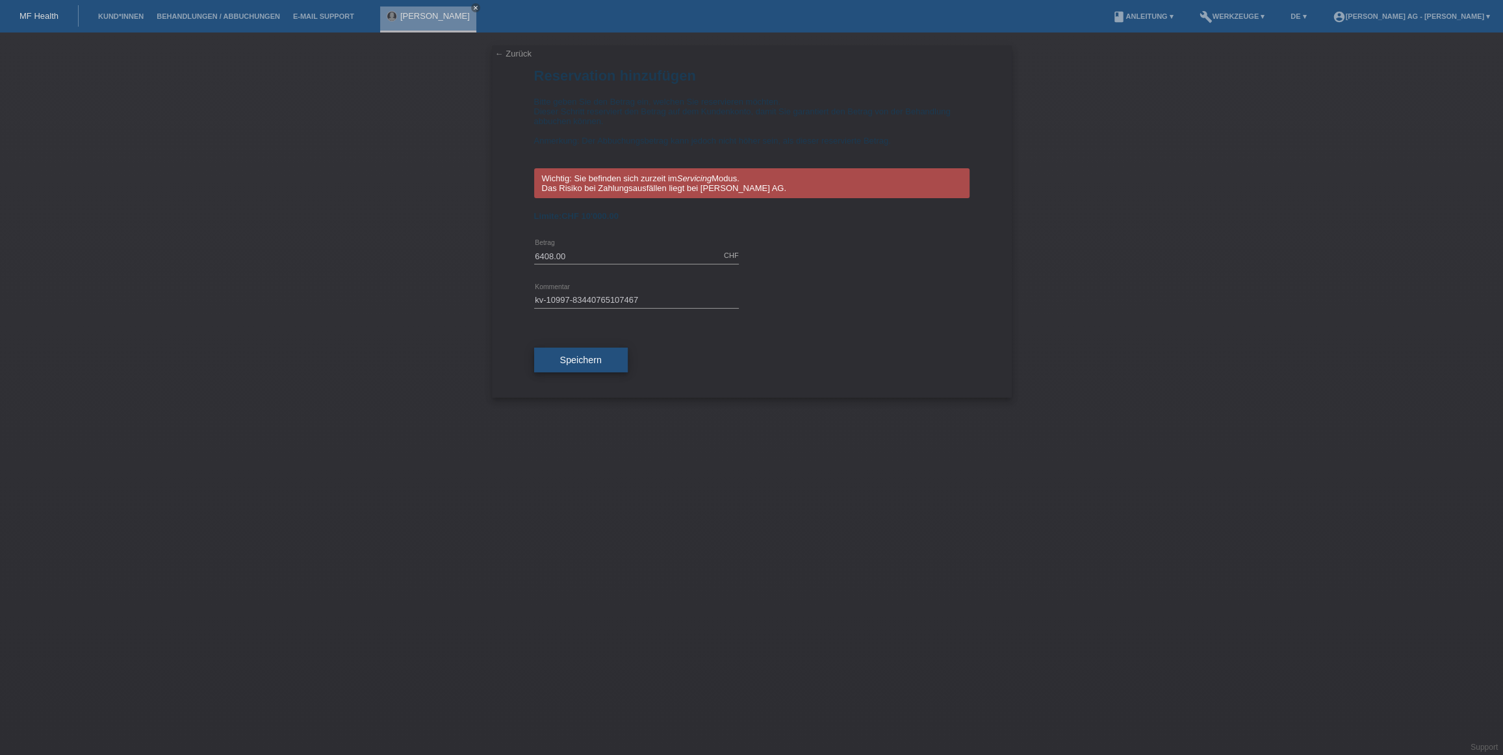
click at [572, 372] on button "Speichern" at bounding box center [581, 360] width 94 height 25
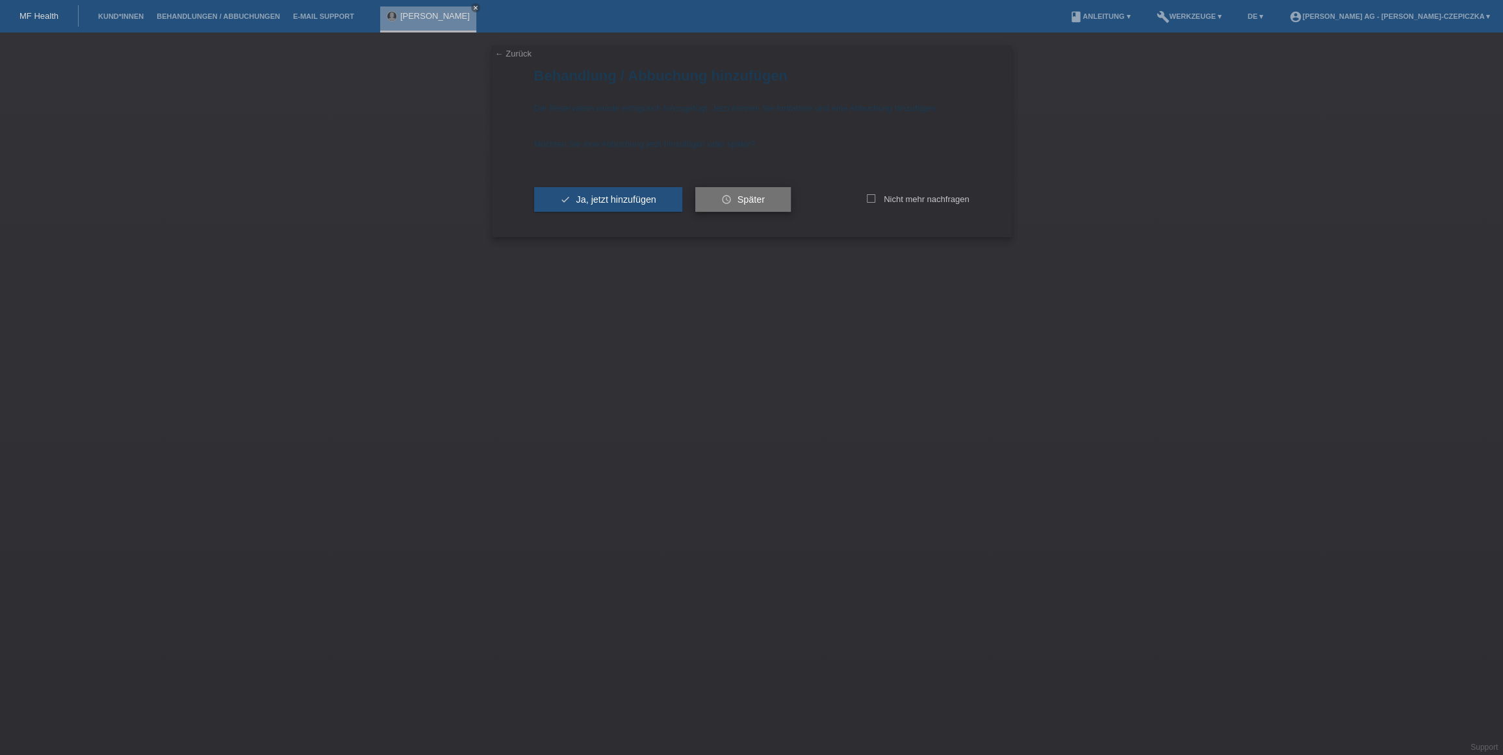
click at [731, 194] on button "schedule Später" at bounding box center [743, 199] width 96 height 25
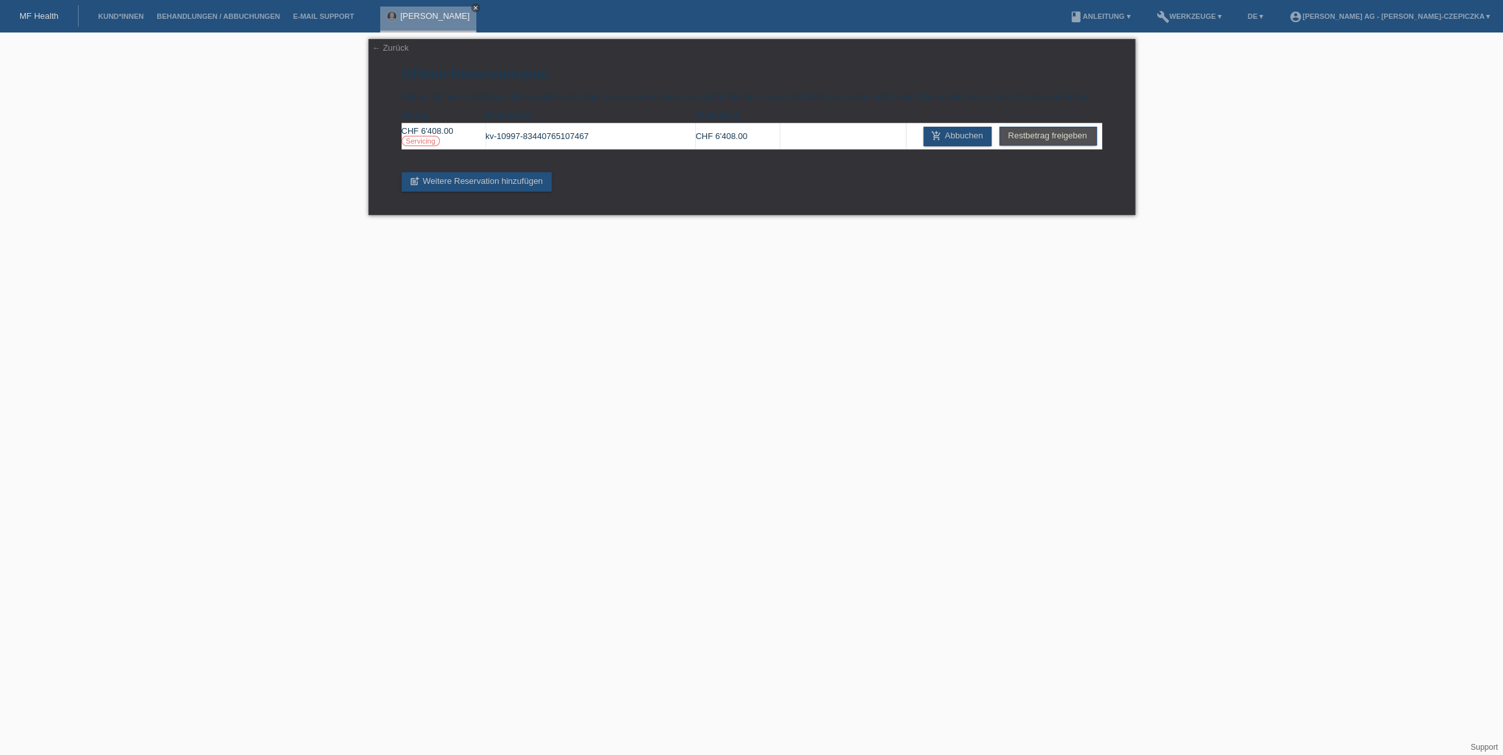
click at [479, 8] on icon "close" at bounding box center [475, 8] width 6 height 6
click at [389, 53] on link "← Zurück" at bounding box center [390, 48] width 36 height 10
click at [389, 48] on link "← Zurück" at bounding box center [390, 48] width 36 height 10
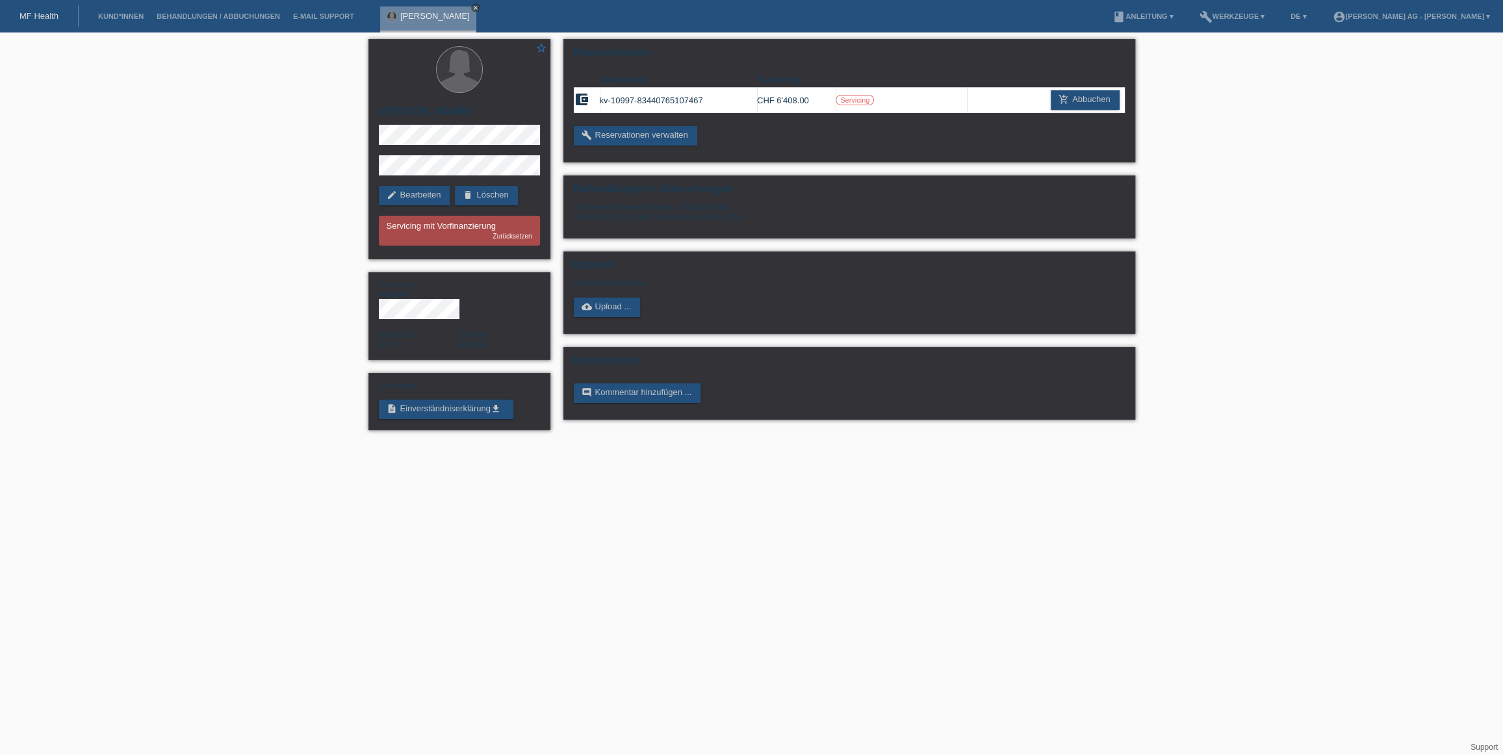
click at [479, 7] on icon "close" at bounding box center [475, 8] width 6 height 6
click at [1323, 316] on div "star_border Suzel [PERSON_NAME] edit Bearbeiten delete Löschen Servicing mit Vo…" at bounding box center [751, 237] width 1503 height 411
